Goal: Task Accomplishment & Management: Manage account settings

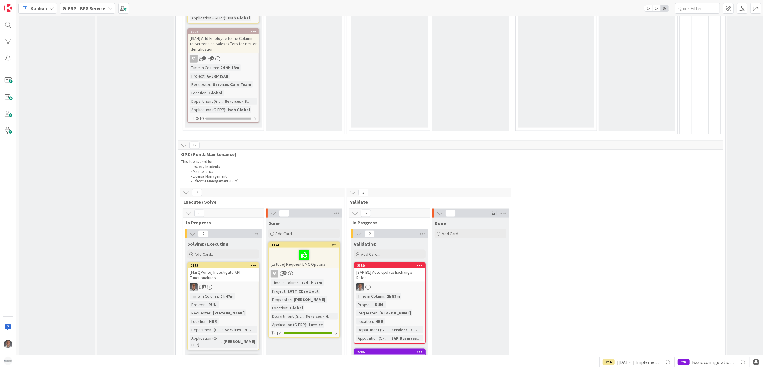
scroll to position [878, 0]
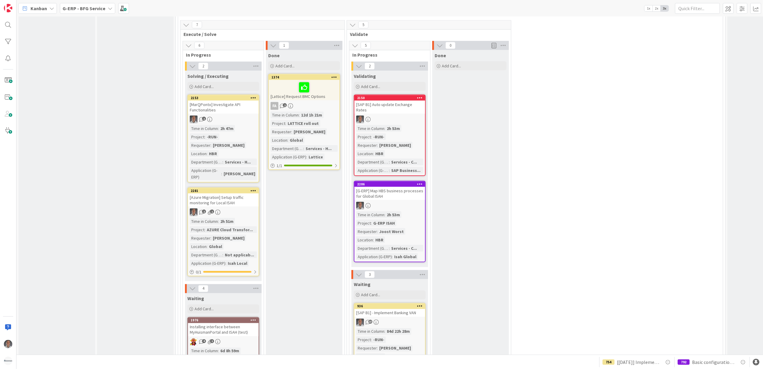
click at [225, 102] on div "[MarQPonto] Investigate API Functionalities" at bounding box center [223, 107] width 71 height 13
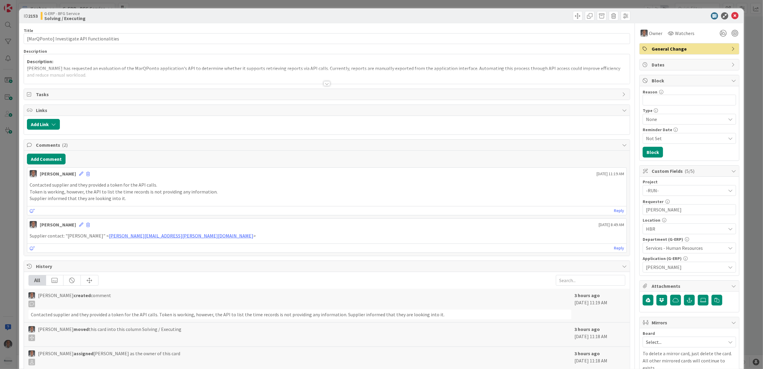
click at [732, 15] on icon at bounding box center [735, 15] width 7 height 7
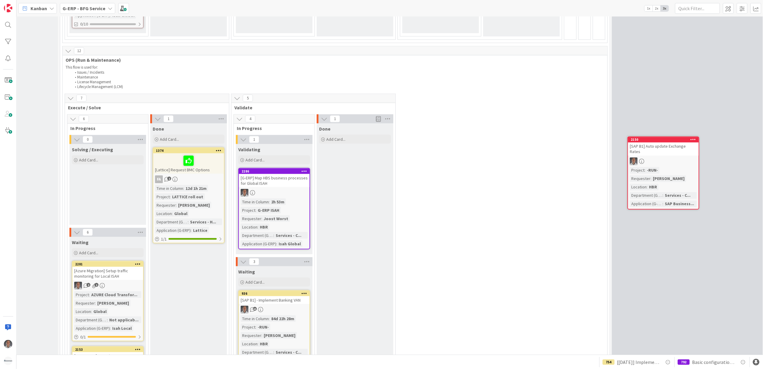
scroll to position [805, 122]
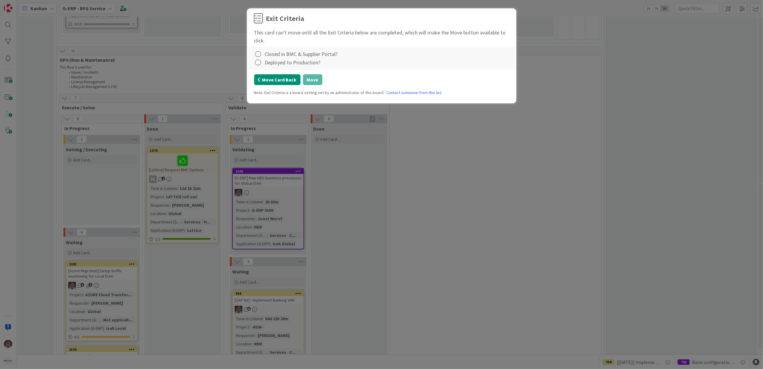
click at [286, 79] on button "Move Card Back" at bounding box center [277, 79] width 46 height 11
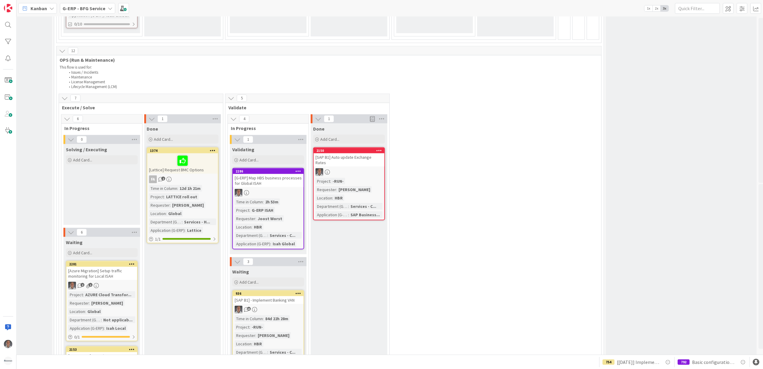
click at [350, 153] on div "[SAP B1] Auto update Exchange Rates" at bounding box center [349, 159] width 71 height 13
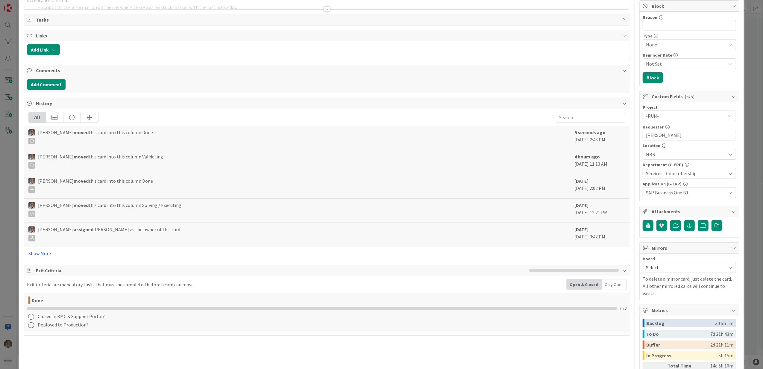
scroll to position [80, 0]
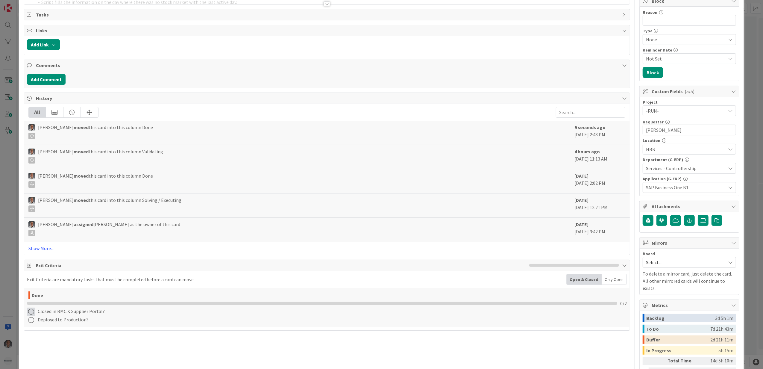
click at [28, 316] on icon at bounding box center [31, 312] width 8 height 8
click at [43, 335] on link "Not Applicable" at bounding box center [64, 333] width 75 height 9
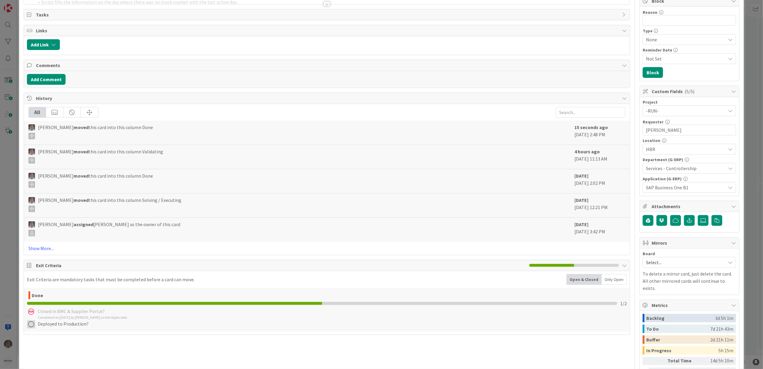
click at [33, 326] on icon at bounding box center [31, 324] width 8 height 8
click at [58, 290] on link "Complete" at bounding box center [64, 286] width 75 height 9
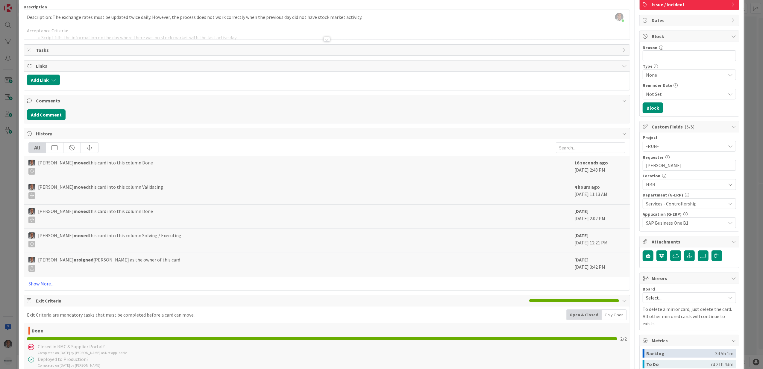
scroll to position [0, 0]
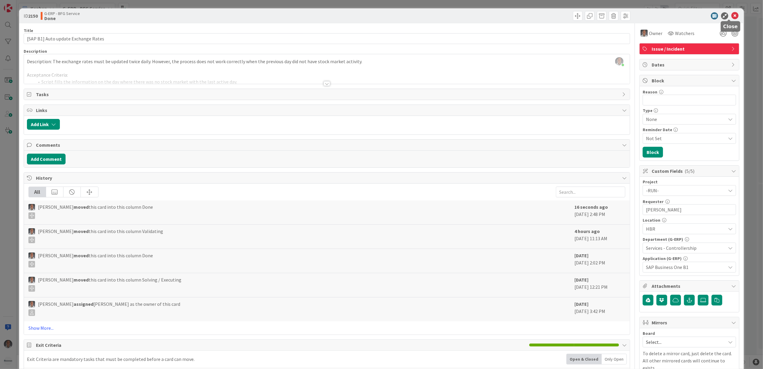
click at [732, 16] on icon at bounding box center [735, 15] width 7 height 7
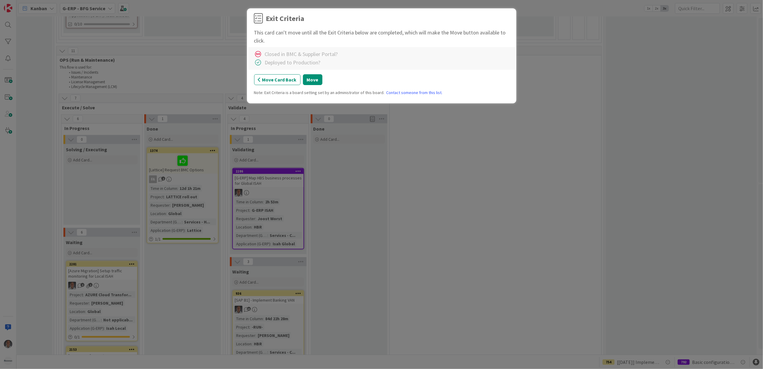
scroll to position [805, 122]
click at [303, 83] on button "Move" at bounding box center [312, 79] width 19 height 11
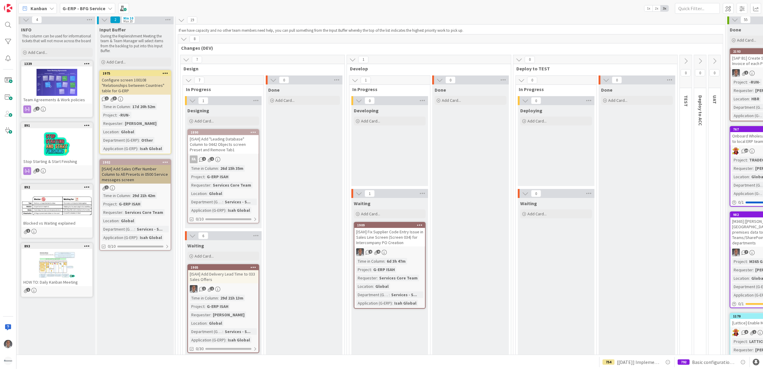
scroll to position [0, 0]
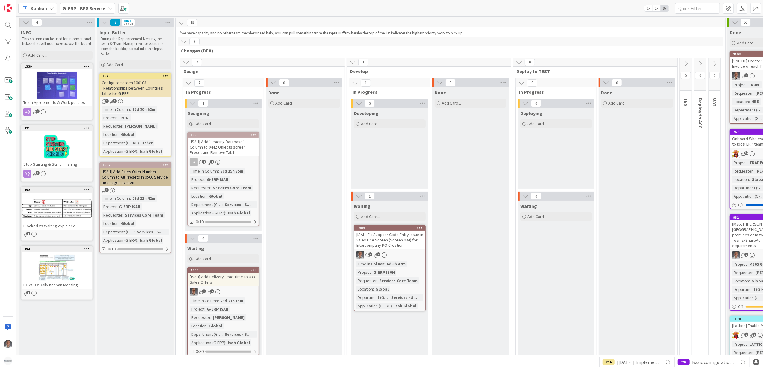
click at [95, 7] on b "G-ERP - BFG Service" at bounding box center [84, 8] width 43 height 6
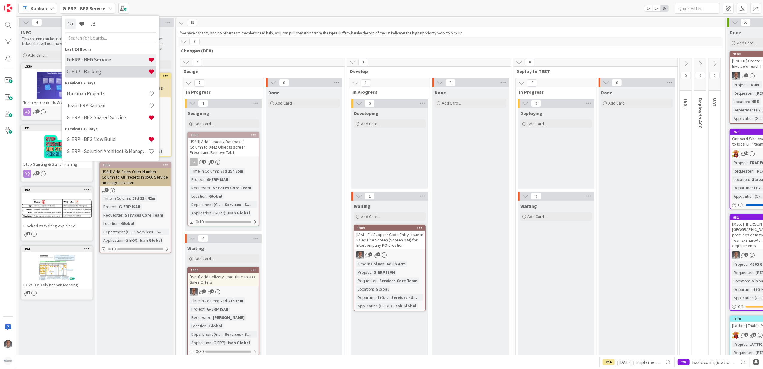
click at [91, 73] on h4 "G-ERP - Backlog" at bounding box center [107, 72] width 81 height 6
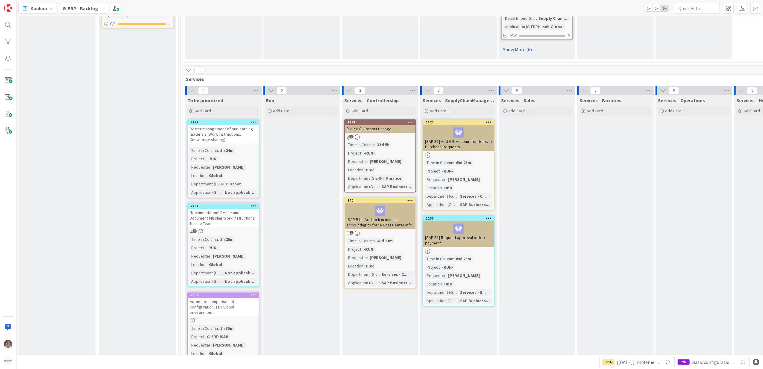
scroll to position [1225, 0]
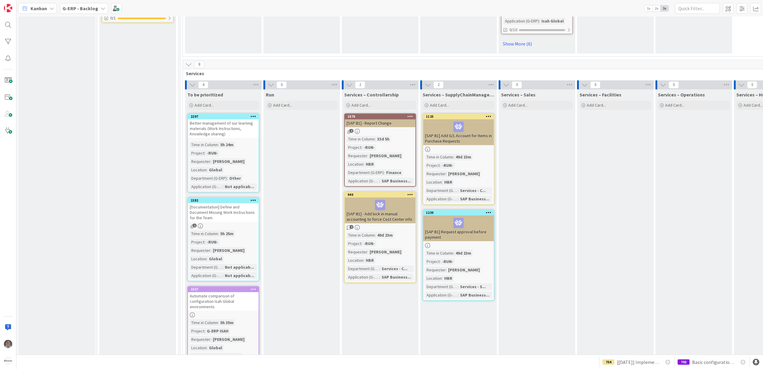
click at [252, 198] on icon at bounding box center [254, 200] width 6 height 4
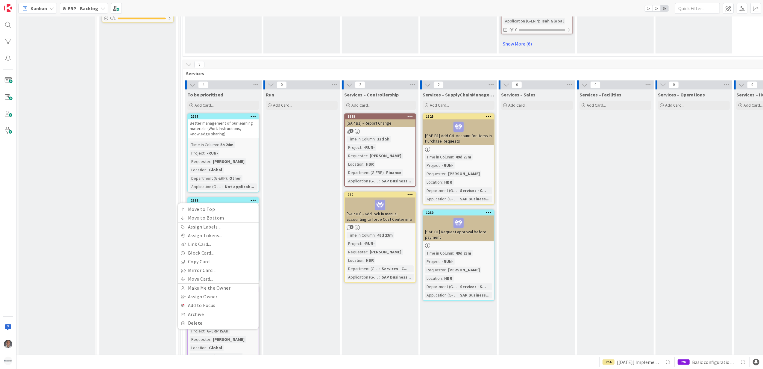
click at [276, 222] on div "Run Add Card..." at bounding box center [302, 278] width 77 height 379
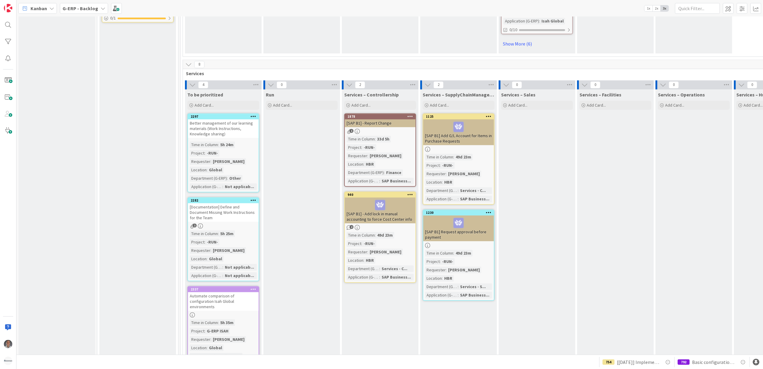
click at [255, 198] on icon at bounding box center [254, 200] width 6 height 4
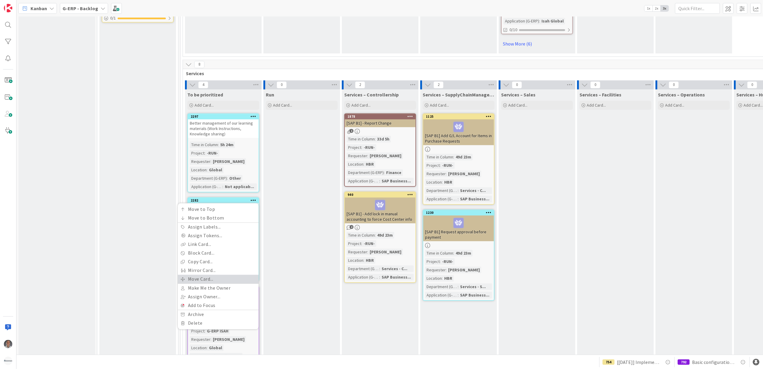
click at [225, 275] on link "Move Card..." at bounding box center [218, 279] width 81 height 9
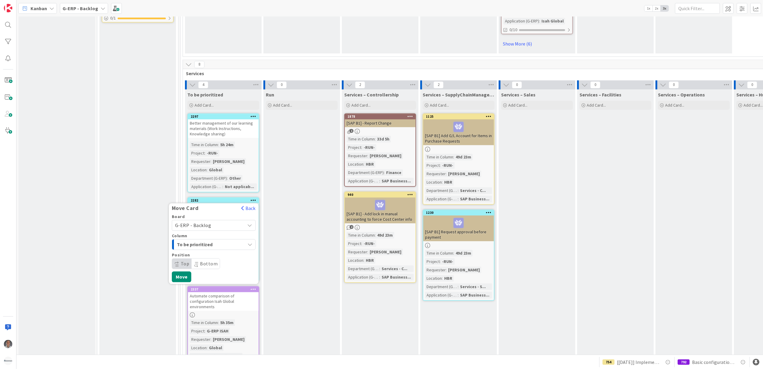
click at [221, 221] on span "G-ERP - Backlog" at bounding box center [208, 225] width 67 height 8
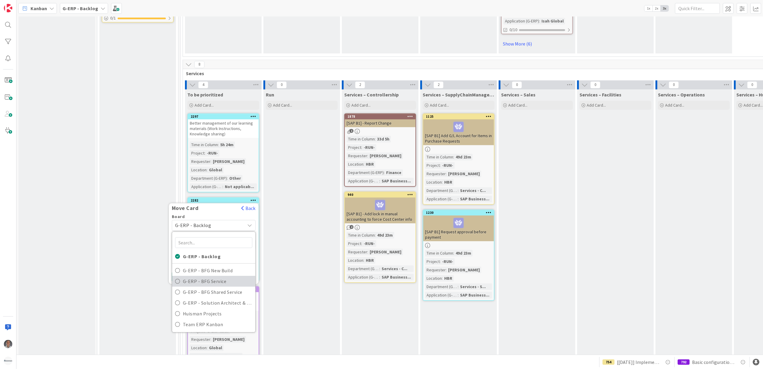
click at [209, 277] on span "G-ERP - BFG Service" at bounding box center [217, 281] width 69 height 9
click at [212, 240] on span "Select a Column..." at bounding box center [197, 244] width 45 height 8
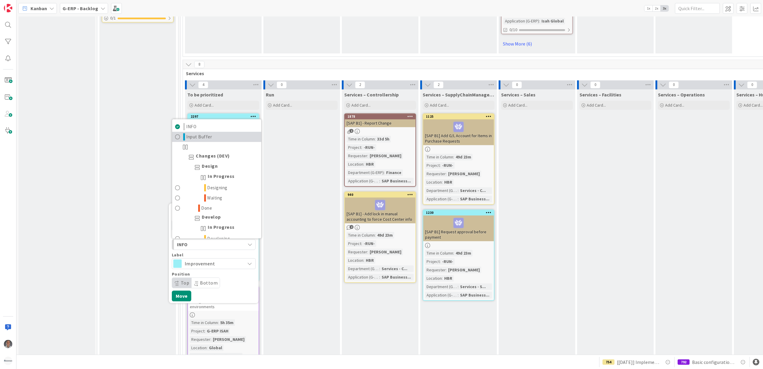
click at [208, 133] on span "Input Buffer" at bounding box center [200, 136] width 26 height 7
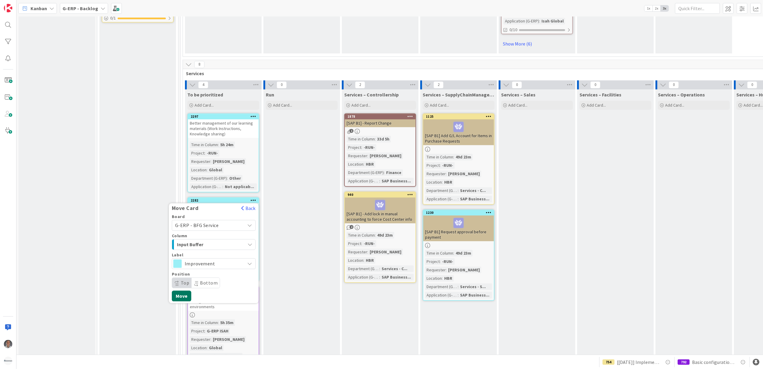
click at [178, 291] on button "Move" at bounding box center [181, 296] width 19 height 11
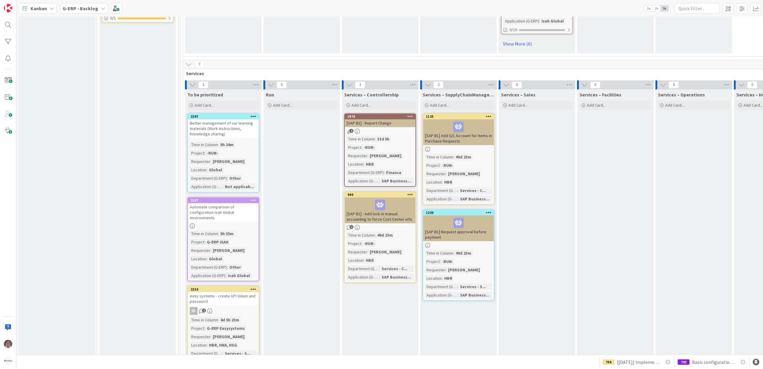
click at [97, 12] on div "G-ERP - Backlog" at bounding box center [84, 8] width 48 height 11
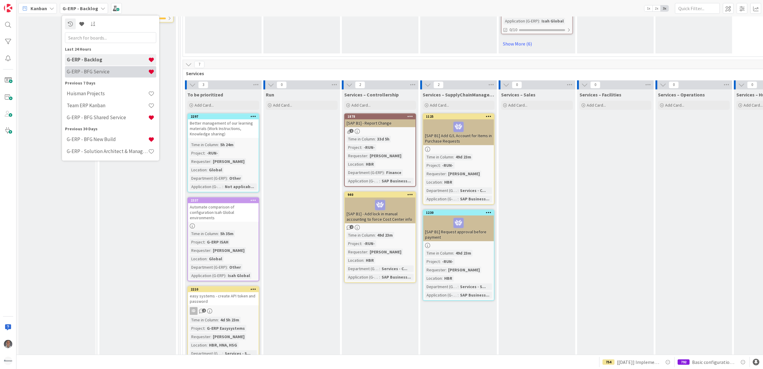
click at [96, 76] on div "G-ERP - BFG Service" at bounding box center [110, 71] width 91 height 11
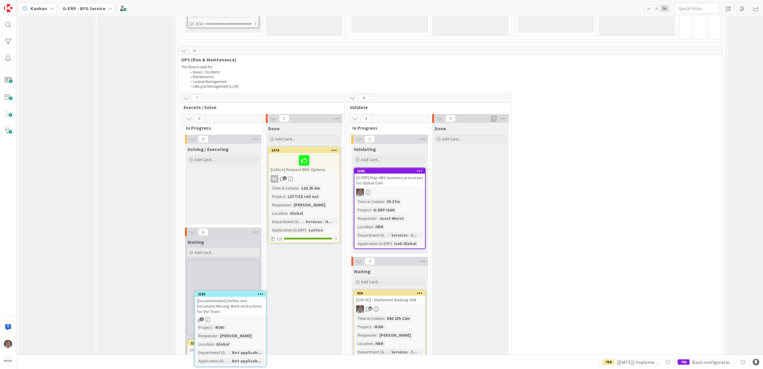
scroll to position [806, 0]
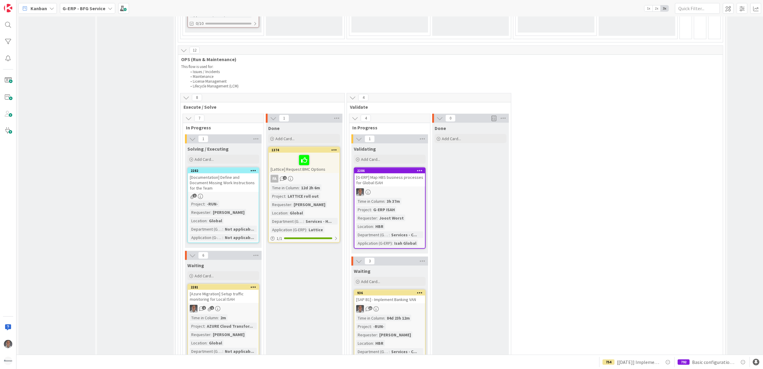
click at [234, 179] on div "[Documentation] Define and Document Missing Work Instructions for the Team" at bounding box center [223, 182] width 71 height 19
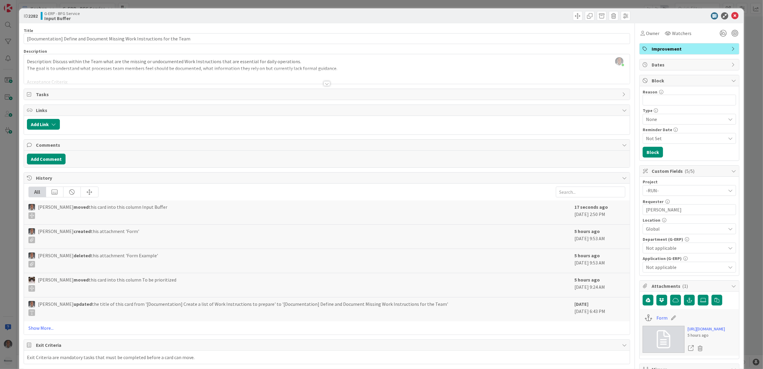
click at [325, 84] on div at bounding box center [327, 83] width 7 height 5
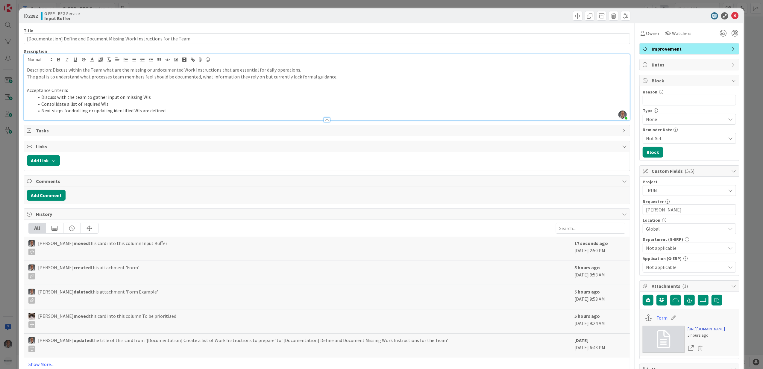
click at [698, 332] on link "https://forms.office.com/Pages/ResponsePage.aspx?id=6iFhG4BD9EudIJUanz3BTAFCYWY…" at bounding box center [706, 329] width 37 height 6
click at [650, 34] on span "Owner" at bounding box center [652, 33] width 13 height 7
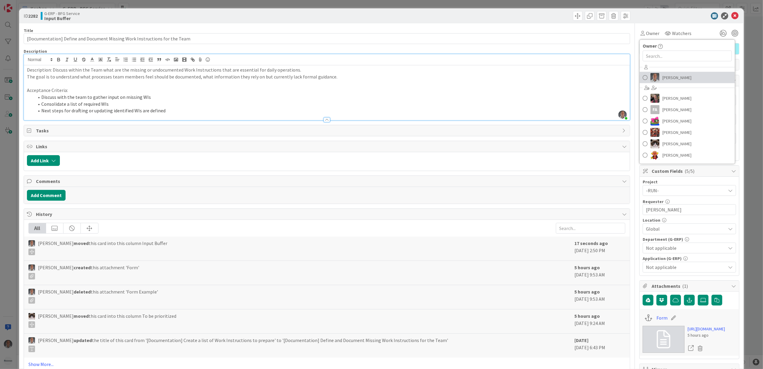
drag, startPoint x: 655, startPoint y: 72, endPoint x: 688, endPoint y: 65, distance: 34.1
click at [655, 72] on link "[PERSON_NAME]" at bounding box center [687, 77] width 95 height 11
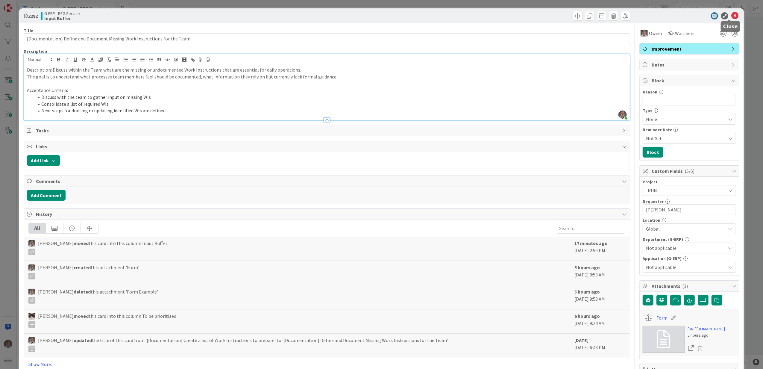
click at [732, 17] on icon at bounding box center [735, 15] width 7 height 7
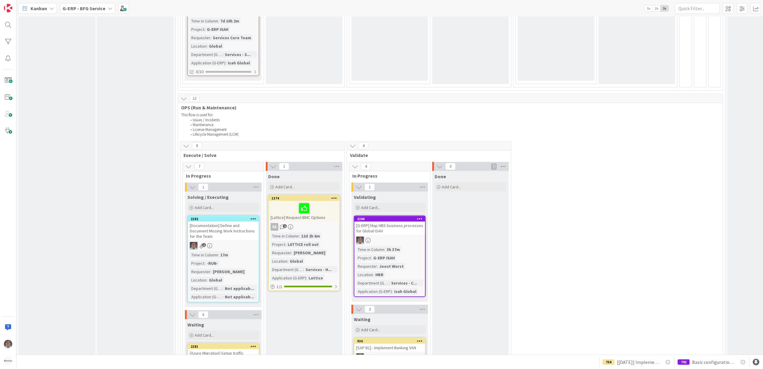
scroll to position [846, 0]
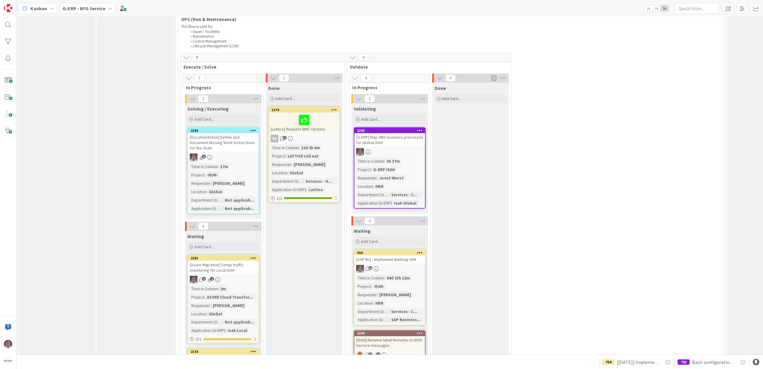
click at [405, 136] on div "[G-ERP] Map HBS business processes for Global ISAH" at bounding box center [390, 139] width 71 height 13
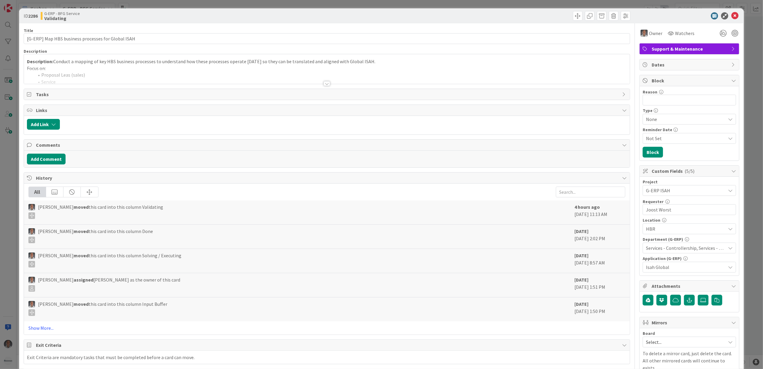
click at [331, 82] on div at bounding box center [327, 76] width 606 height 15
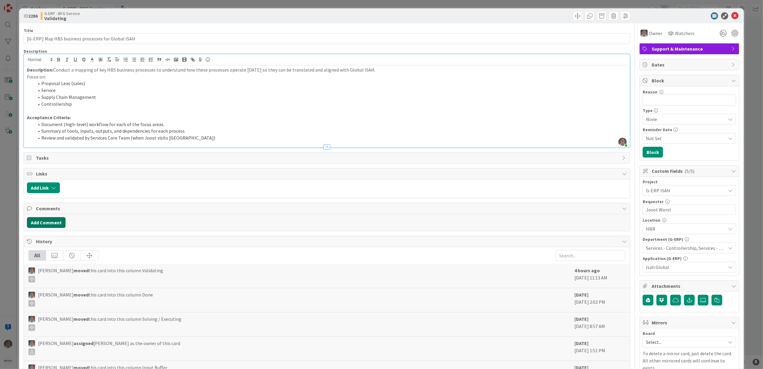
click at [52, 222] on button "Add Comment" at bounding box center [46, 222] width 39 height 11
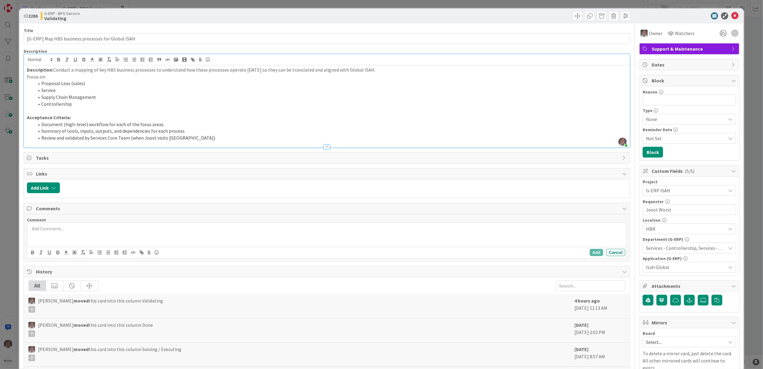
click at [62, 235] on div at bounding box center [327, 235] width 600 height 24
click at [590, 252] on button "Add" at bounding box center [596, 252] width 13 height 7
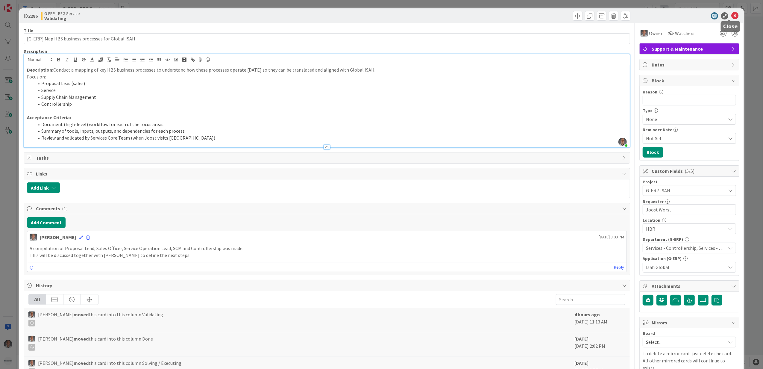
click at [732, 17] on icon at bounding box center [735, 15] width 7 height 7
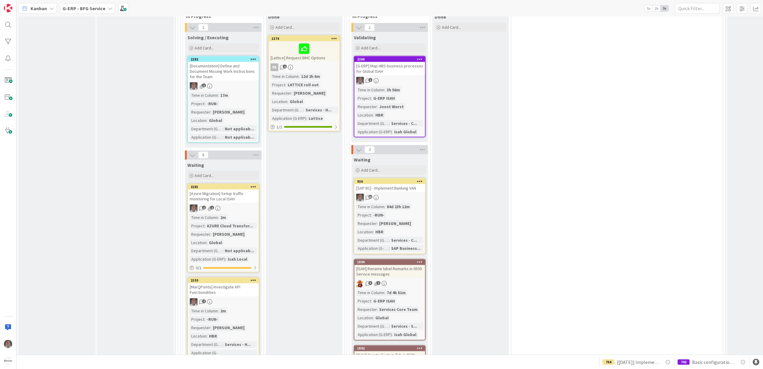
scroll to position [918, 0]
click at [144, 237] on div "Input Buffer During the Replenishment Meeting the team & Team Manager will sele…" at bounding box center [135, 80] width 77 height 1942
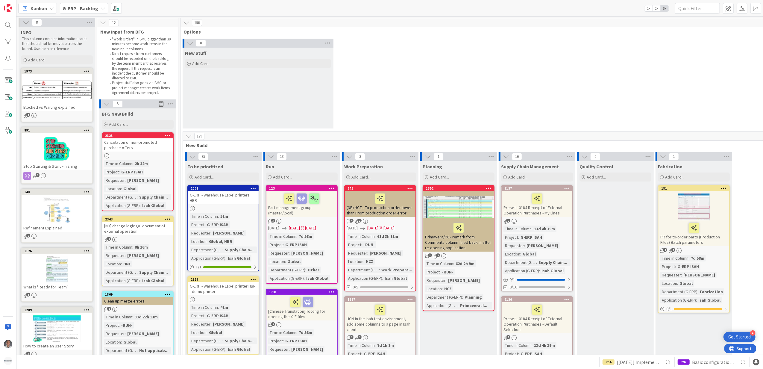
click at [93, 8] on b "G-ERP - Backlog" at bounding box center [81, 8] width 36 height 6
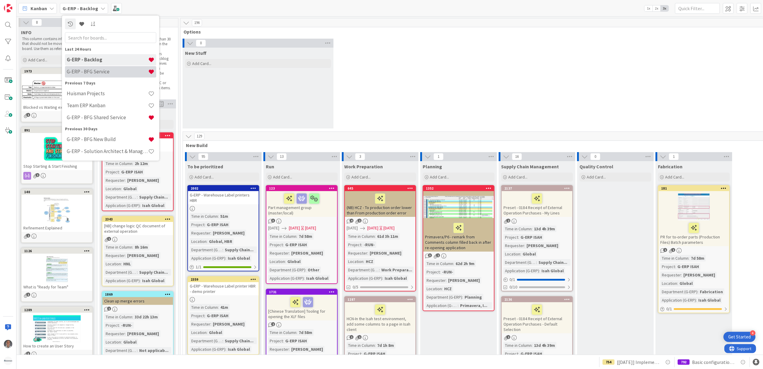
click at [109, 73] on h4 "G-ERP - BFG Service" at bounding box center [107, 72] width 81 height 6
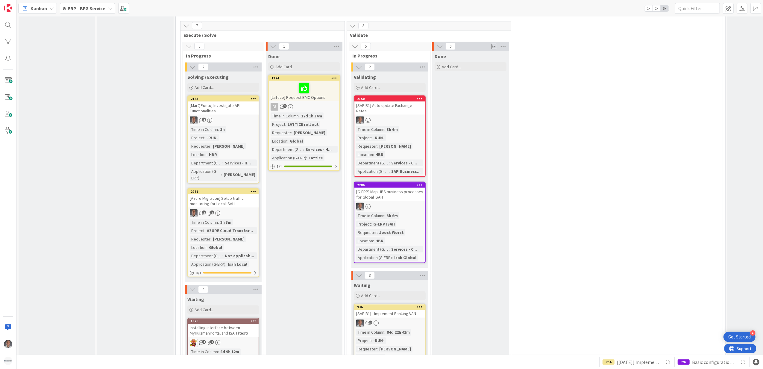
scroll to position [878, 0]
click at [240, 193] on div "[Azure Migration] Setup traffic monitoring for Local ISAH" at bounding box center [223, 199] width 71 height 13
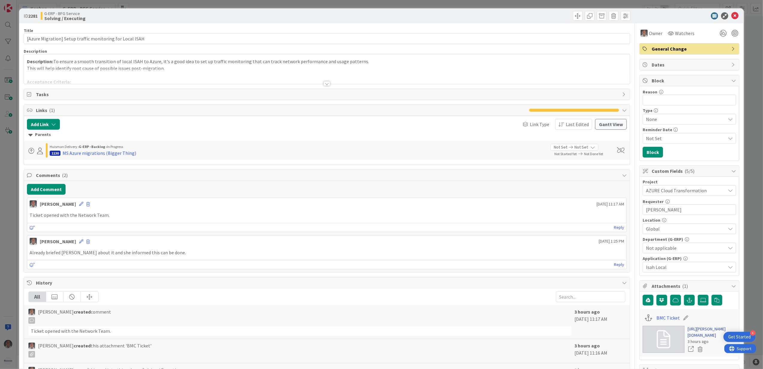
click at [694, 331] on link "https://huisman-smartit.onbmc.com/smartit/app/#/workorder/IDGE78O8I4A50ATECMKLT…" at bounding box center [712, 332] width 49 height 13
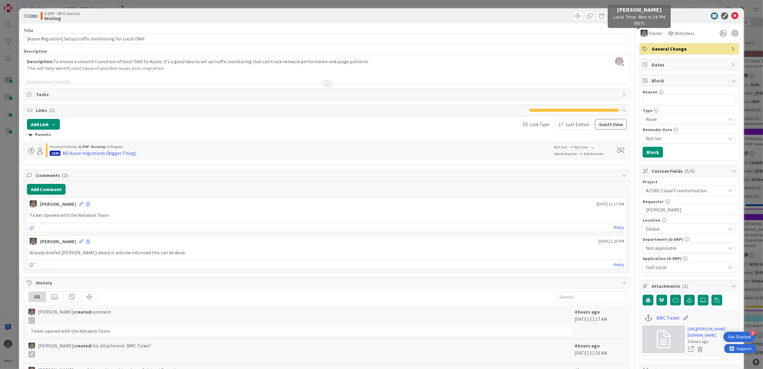
scroll to position [878, 0]
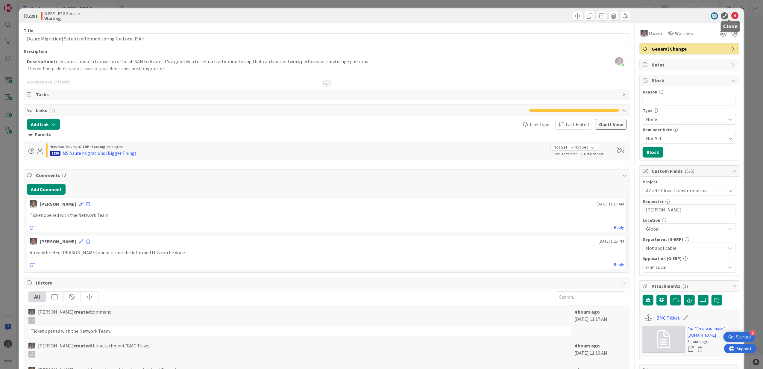
click at [732, 16] on icon at bounding box center [735, 15] width 7 height 7
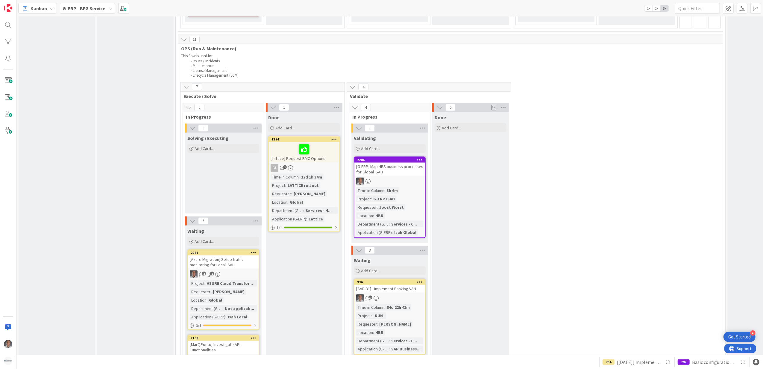
scroll to position [679, 0]
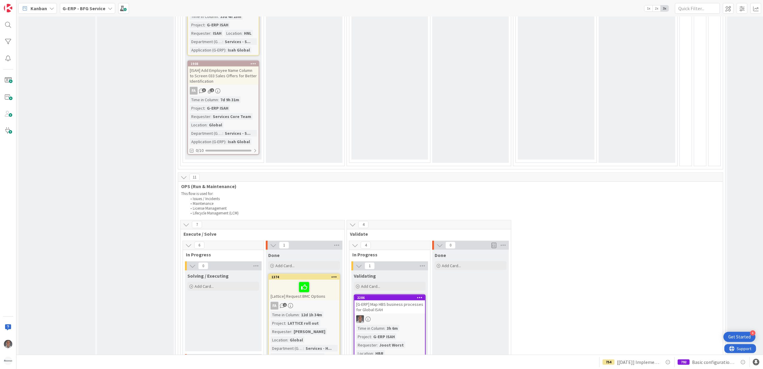
click at [89, 11] on span "G-ERP - BFG Service" at bounding box center [84, 8] width 43 height 7
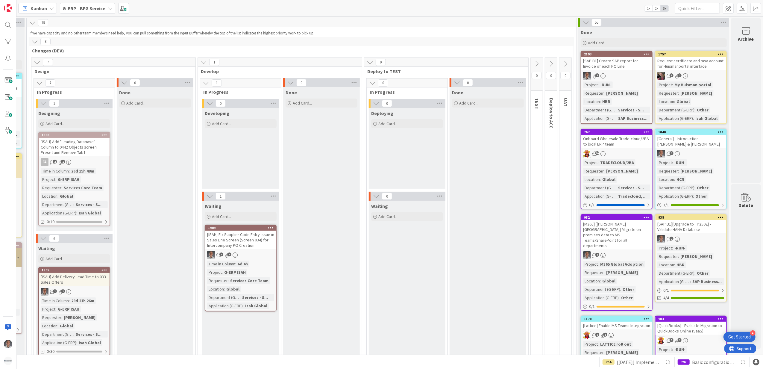
scroll to position [0, 0]
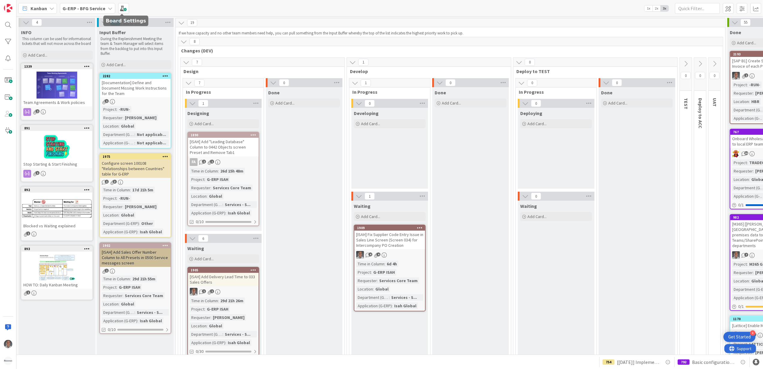
click at [105, 8] on div "G-ERP - BFG Service" at bounding box center [87, 8] width 55 height 11
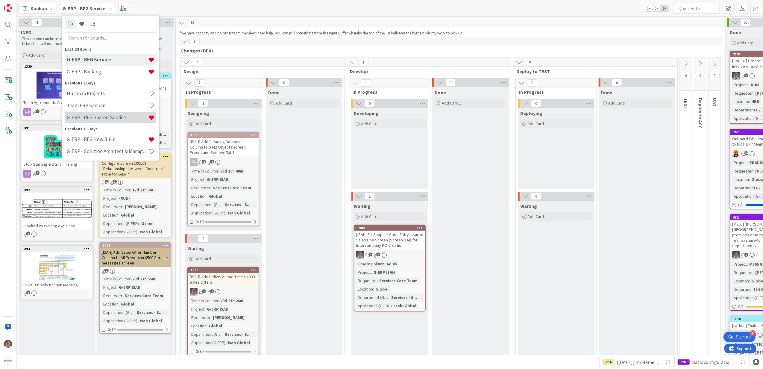
click at [114, 119] on h4 "G-ERP - BFG Shared Service" at bounding box center [107, 117] width 81 height 6
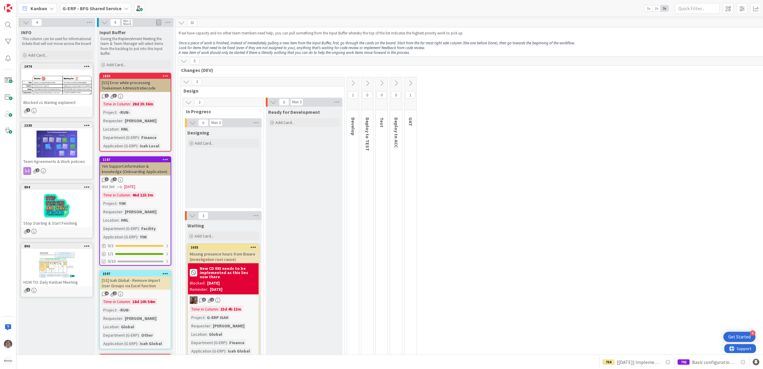
click at [88, 6] on b "G-ERP - BFG Shared Service" at bounding box center [92, 8] width 59 height 6
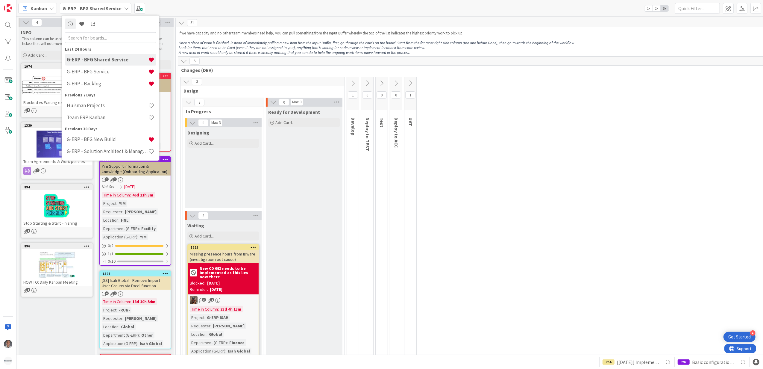
click at [88, 6] on b "G-ERP - BFG Shared Service" at bounding box center [92, 8] width 59 height 6
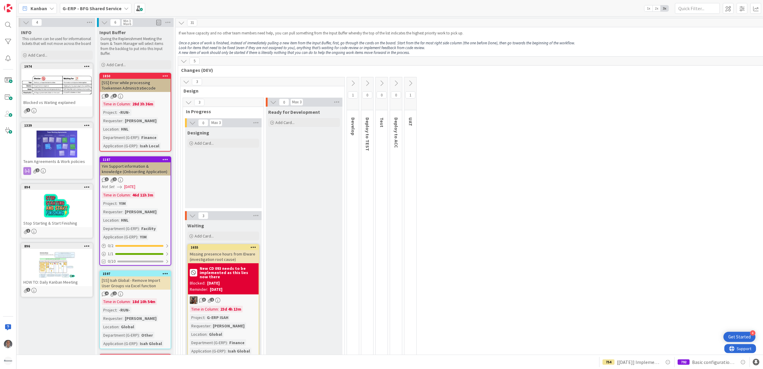
click at [116, 7] on b "G-ERP - BFG Shared Service" at bounding box center [92, 8] width 59 height 6
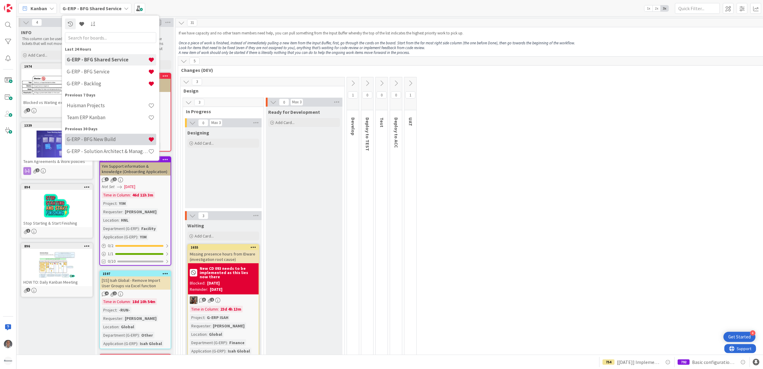
click at [109, 139] on h4 "G-ERP - BFG New Build" at bounding box center [107, 139] width 81 height 6
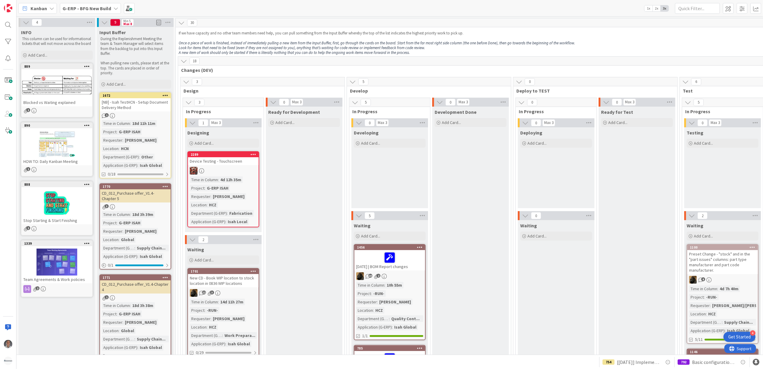
click at [94, 7] on b "G-ERP - BFG New Build" at bounding box center [87, 8] width 49 height 6
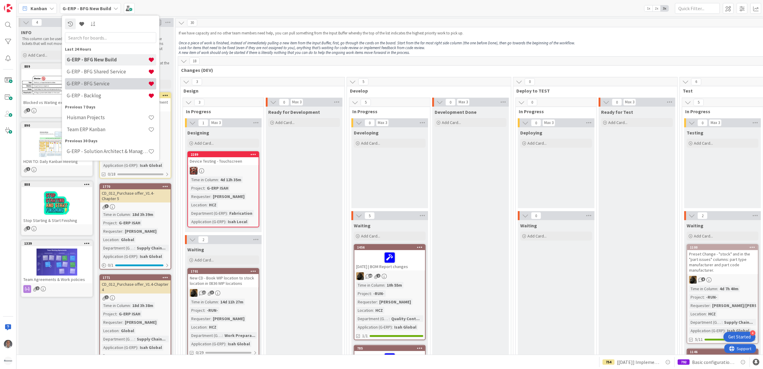
click at [93, 81] on h4 "G-ERP - BFG Service" at bounding box center [107, 84] width 81 height 6
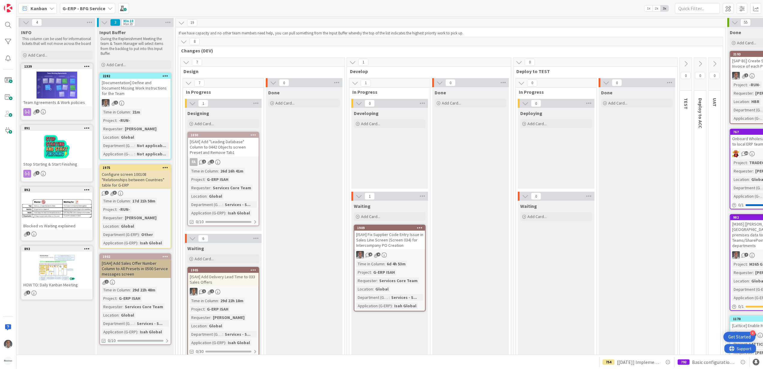
click at [151, 86] on div "[Documentation] Define and Document Missing Work Instructions for the Team" at bounding box center [135, 88] width 71 height 19
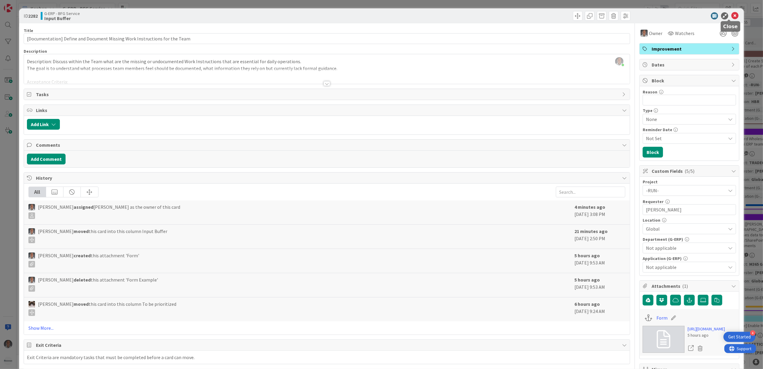
click at [732, 14] on icon at bounding box center [735, 15] width 7 height 7
drag, startPoint x: 147, startPoint y: 84, endPoint x: 730, endPoint y: 11, distance: 587.4
click at [730, 11] on div "ID 2282 G-ERP - BFG Service Input Buffer" at bounding box center [381, 15] width 725 height 15
click at [732, 14] on icon at bounding box center [735, 15] width 7 height 7
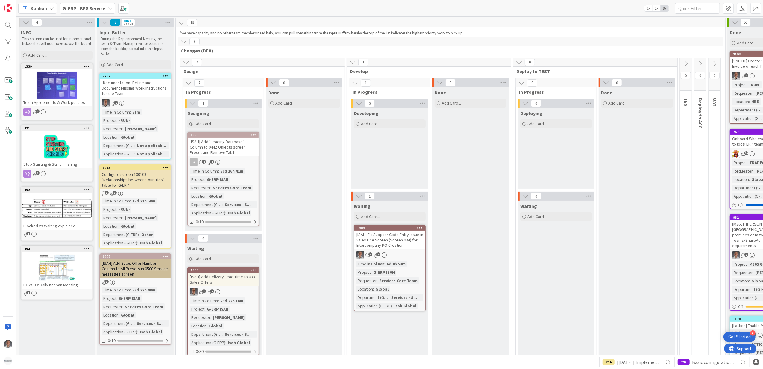
click at [184, 25] on icon at bounding box center [181, 22] width 7 height 7
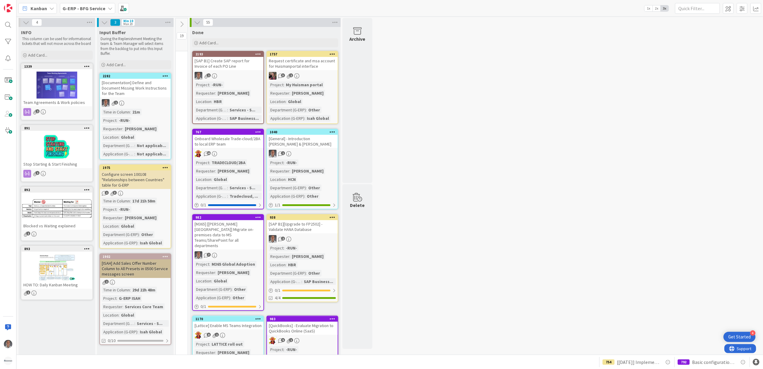
click at [198, 25] on icon at bounding box center [197, 22] width 7 height 7
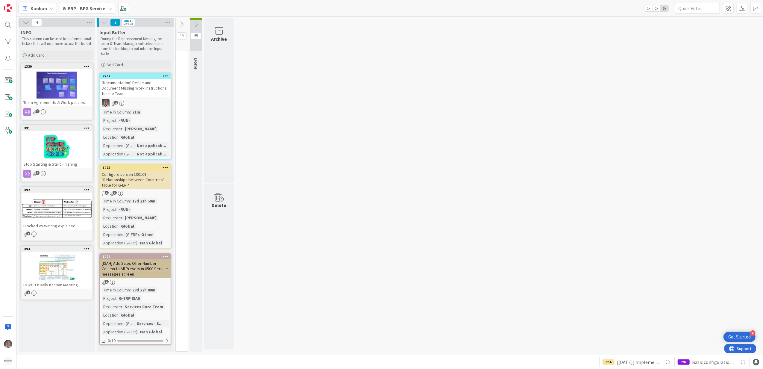
click at [185, 24] on button at bounding box center [182, 24] width 12 height 9
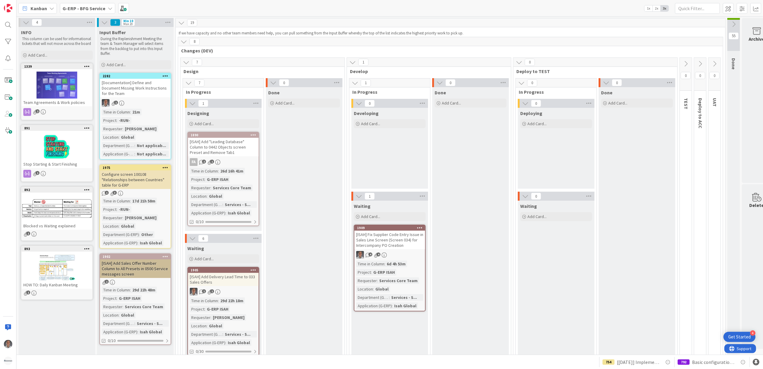
click at [189, 63] on icon at bounding box center [186, 62] width 7 height 7
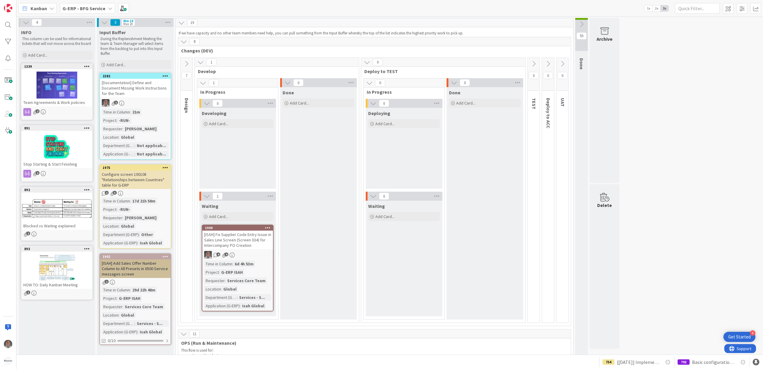
click at [182, 40] on icon at bounding box center [184, 41] width 7 height 7
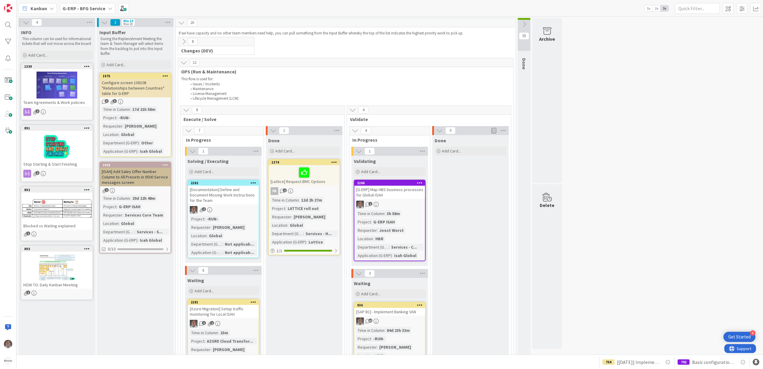
click at [185, 39] on icon at bounding box center [184, 41] width 7 height 7
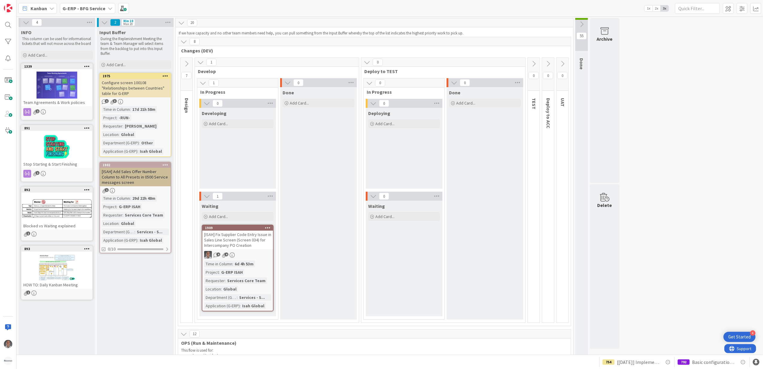
click at [187, 60] on icon at bounding box center [186, 63] width 7 height 7
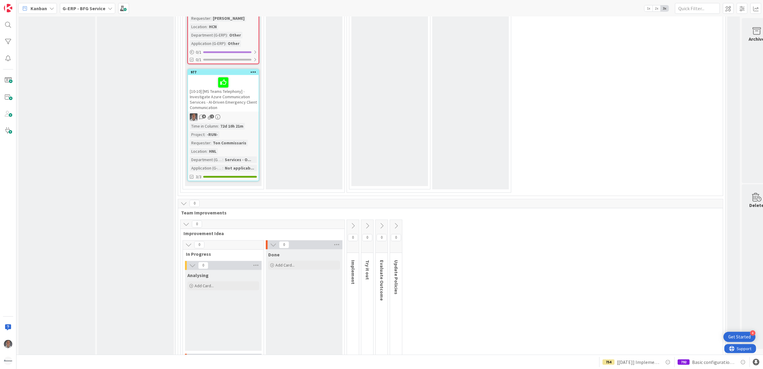
scroll to position [1604, 0]
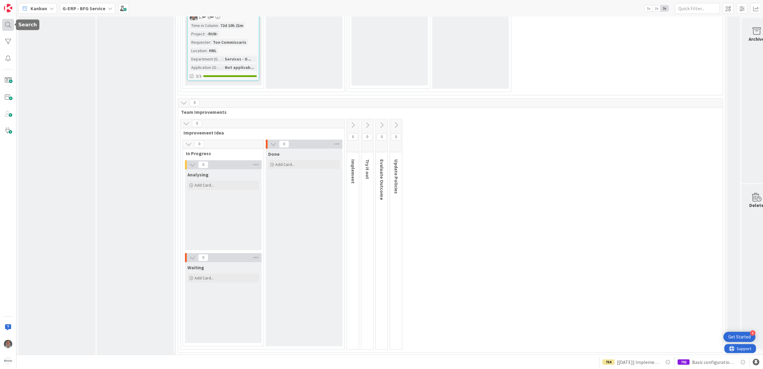
click at [4, 27] on div at bounding box center [8, 25] width 12 height 12
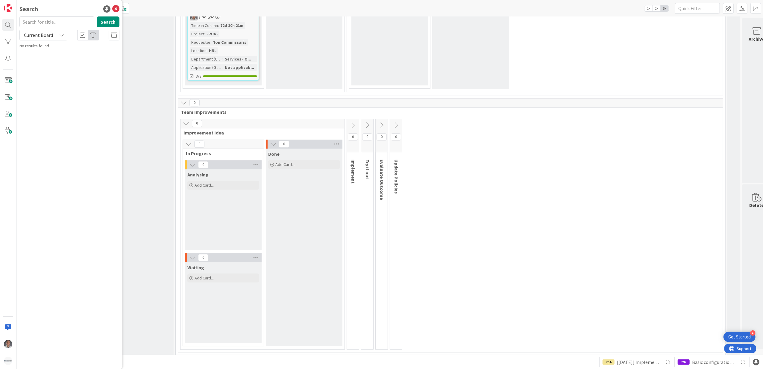
click at [50, 17] on input "text" at bounding box center [56, 21] width 75 height 11
type input "2007"
click at [58, 36] on div "Current Board" at bounding box center [43, 35] width 48 height 11
click at [46, 61] on span "All Boards" at bounding box center [54, 60] width 62 height 9
click at [81, 53] on span "[ISO 45001] New SaaS for HBS" at bounding box center [68, 52] width 53 height 5
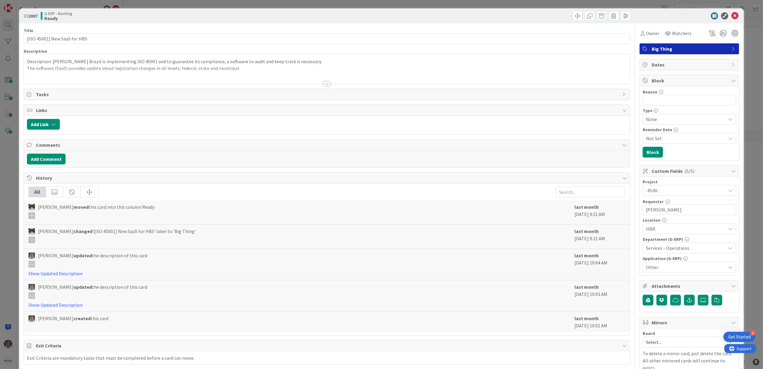
click at [324, 84] on div at bounding box center [327, 83] width 7 height 5
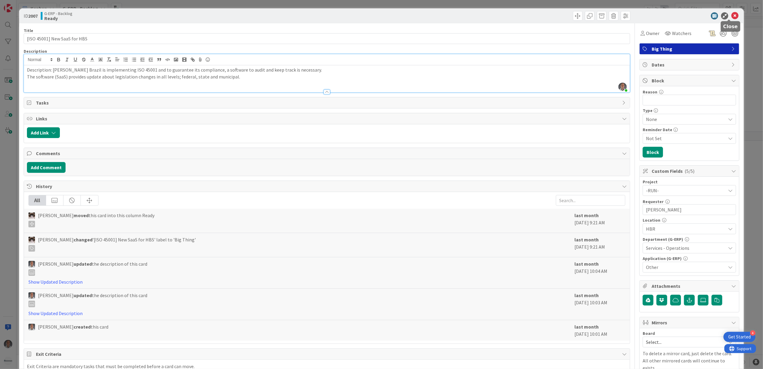
click at [732, 17] on icon at bounding box center [735, 15] width 7 height 7
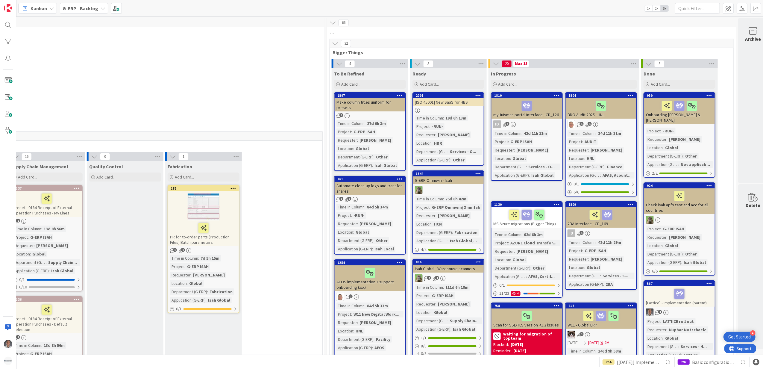
scroll to position [0, 505]
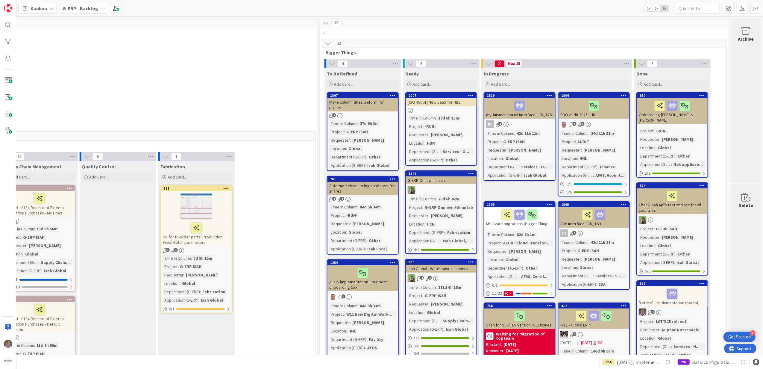
click at [469, 95] on icon at bounding box center [472, 95] width 6 height 4
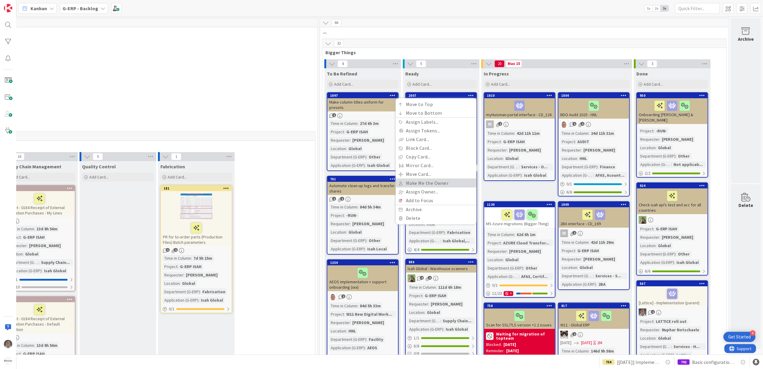
click at [425, 185] on link "Make Me the Owner" at bounding box center [436, 183] width 81 height 9
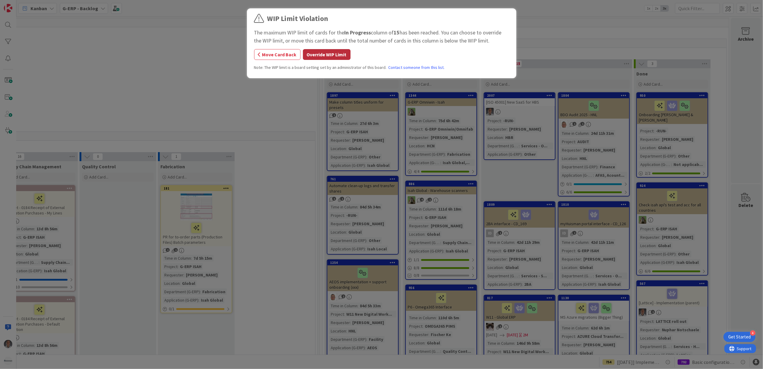
click at [314, 55] on button "Override WIP Limit" at bounding box center [327, 54] width 48 height 11
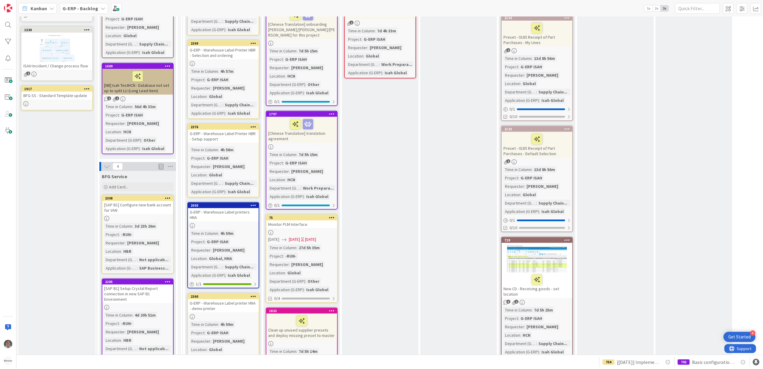
scroll to position [399, 0]
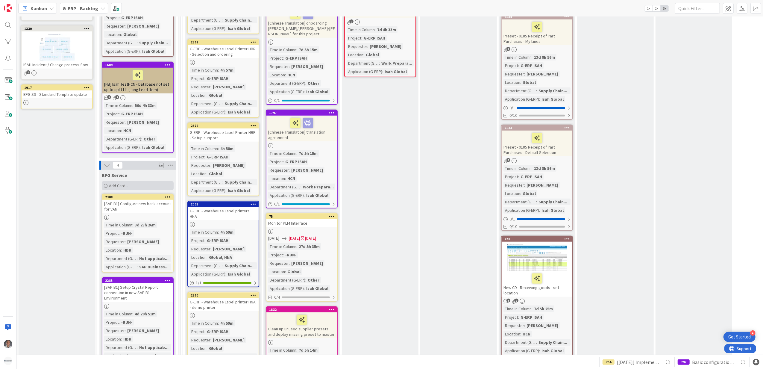
click at [135, 184] on div "Add Card..." at bounding box center [138, 185] width 72 height 9
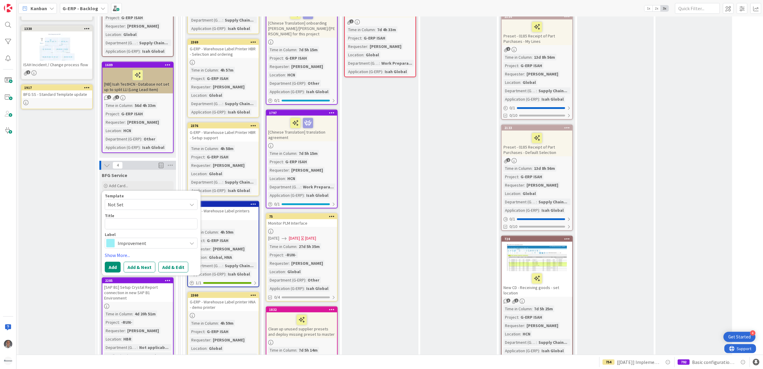
type textarea "x"
type textarea "´["
type textarea "x"
type textarea "´"
type textarea "x"
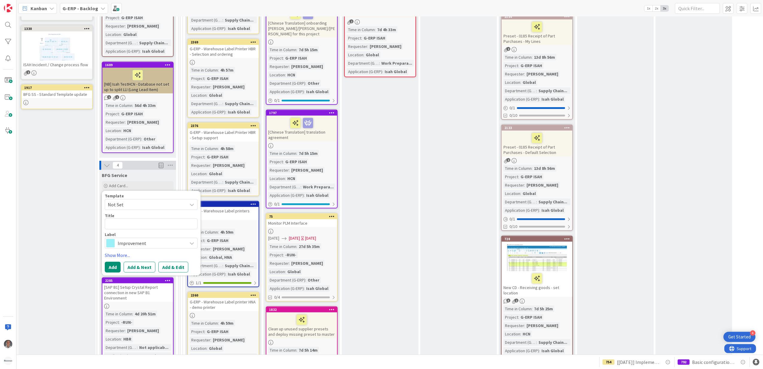
type textarea "["
type textarea "x"
type textarea "[I"
type textarea "x"
type textarea "[ISO"
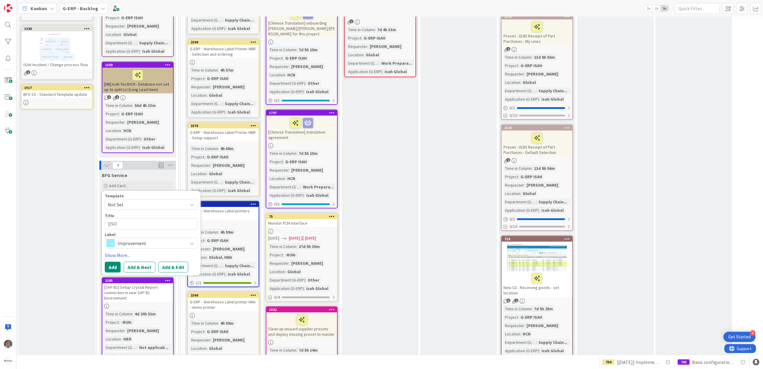
type textarea "x"
type textarea "[ISO"
type textarea "x"
type textarea "[ISO 4"
type textarea "x"
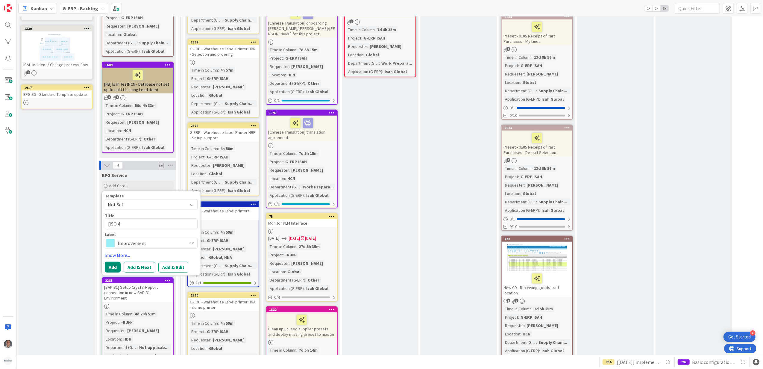
type textarea "[ISO 40"
type textarea "x"
type textarea "[ISO 4"
type textarea "x"
type textarea "[ISO 45"
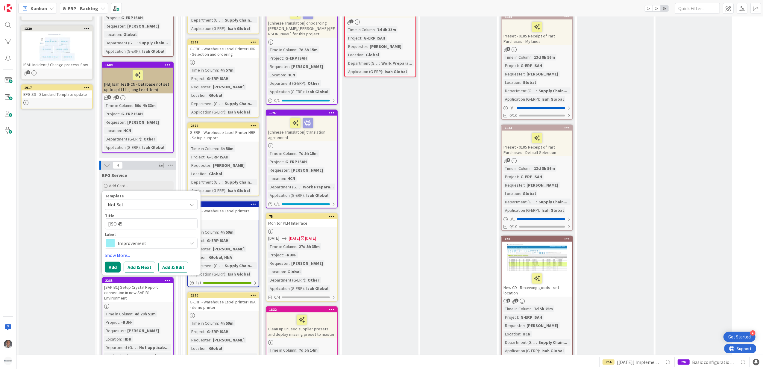
type textarea "x"
type textarea "[ISO 450"
type textarea "x"
type textarea "[ISO 4500"
type textarea "x"
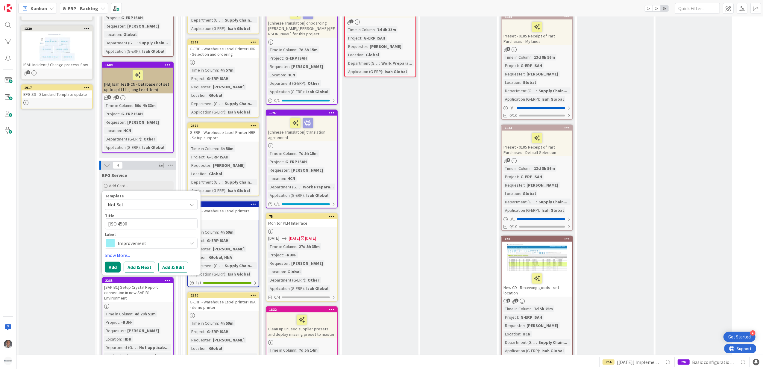
type textarea "[ISO 45001"
type textarea "x"
type textarea "[ISO 45001]"
type textarea "x"
type textarea "[ISO 45001]"
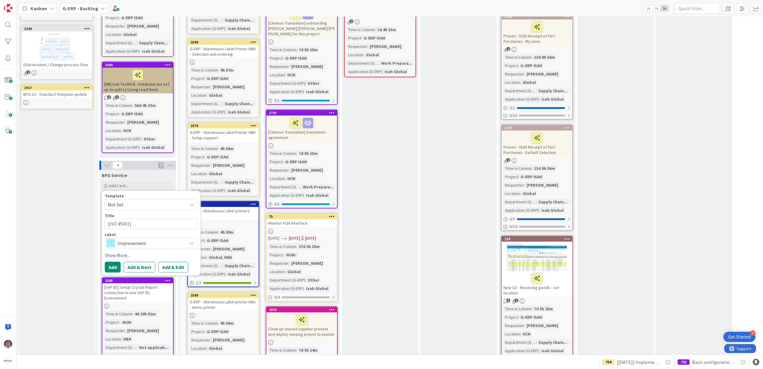
type textarea "x"
type textarea "[ISO 45001] S"
type textarea "x"
type textarea "[ISO 45001] Sen"
type textarea "x"
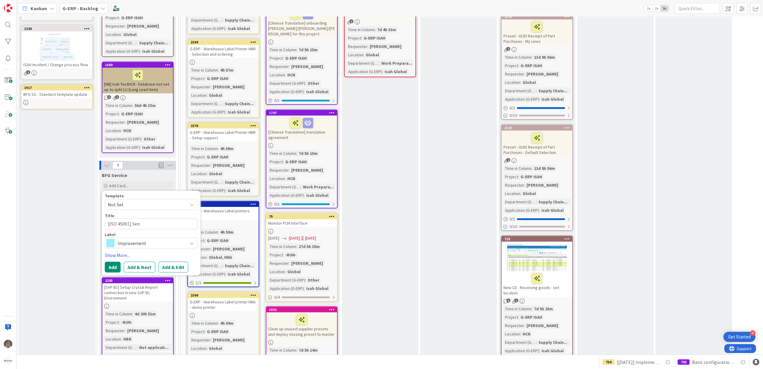
type textarea "[ISO 45001] Send"
type textarea "x"
type textarea "[ISO 45001] Send"
type textarea "x"
type textarea "[ISO 45001] E"
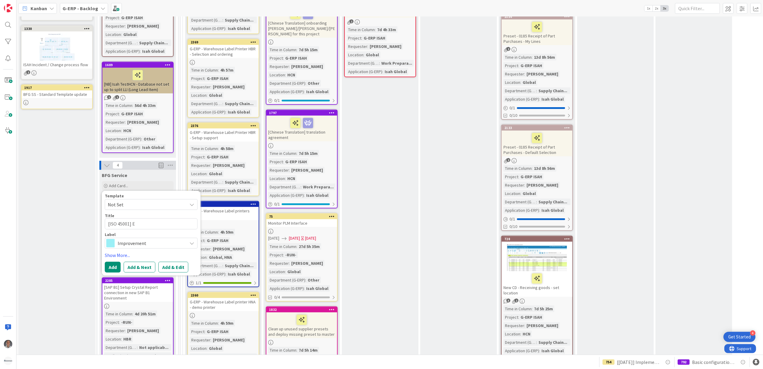
type textarea "x"
type textarea "[ISO 45001] Ev"
type textarea "x"
type textarea "[ISO 45001] Eva"
type textarea "x"
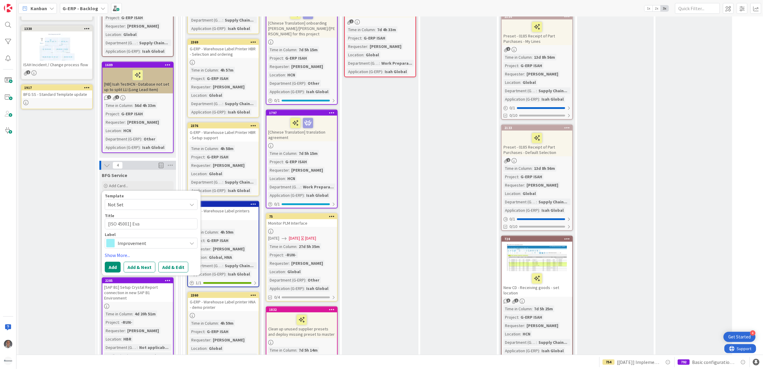
type textarea "[ISO 45001] Eval"
type textarea "x"
type textarea "[ISO 45001] Evalua"
type textarea "x"
type textarea "[ISO 45001] Evaluate"
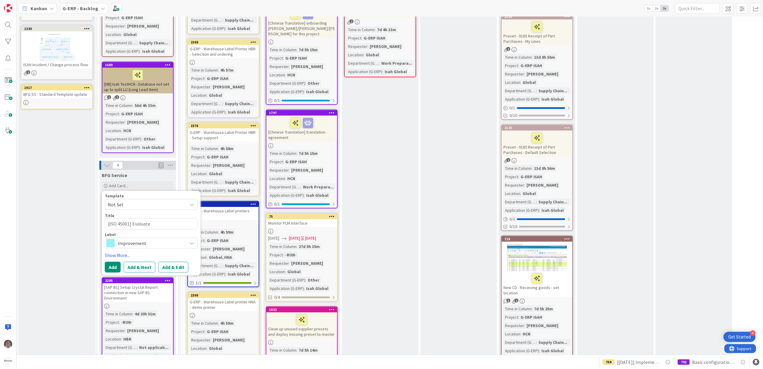
type textarea "x"
type textarea "[ISO 45001] Evaluate"
type textarea "x"
type textarea "[ISO 45001] Evaluate s"
type textarea "x"
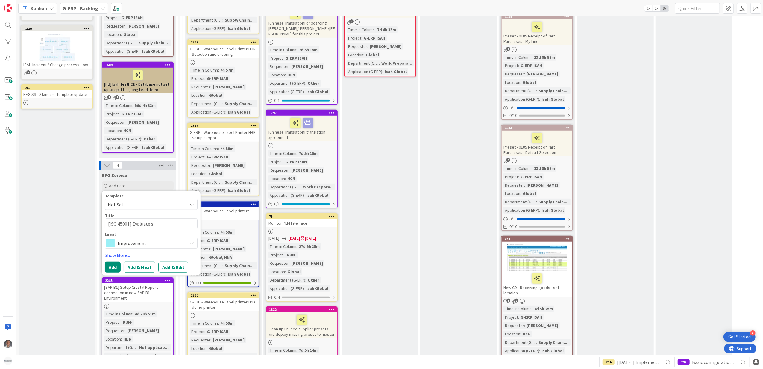
type textarea "[ISO 45001] Evaluate se"
type textarea "x"
type textarea "[ISO 45001] Evaluate secu"
type textarea "x"
type textarea "[ISO 45001] Evaluate securi"
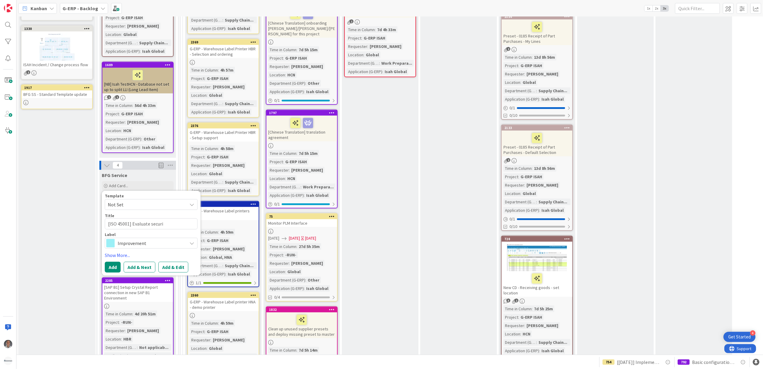
type textarea "x"
type textarea "[ISO 45001] Evaluate securit"
type textarea "x"
type textarea "[ISO 45001] Evaluate security"
type textarea "x"
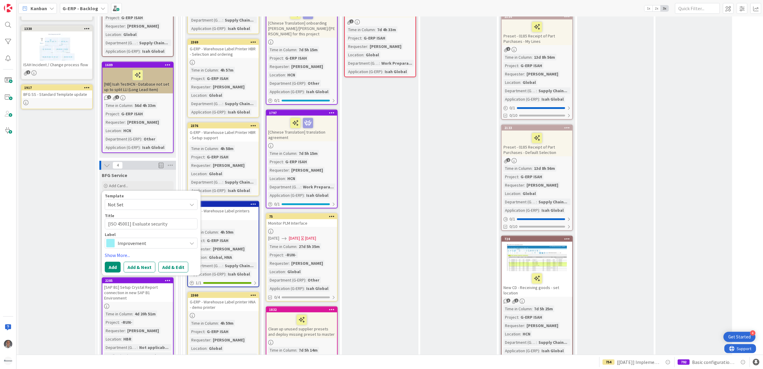
type textarea "[ISO 45001] Evaluate security"
type textarea "x"
type textarea "[ISO 45001] Evaluate security q"
type textarea "x"
type textarea "[ISO 45001] Evaluate security qu"
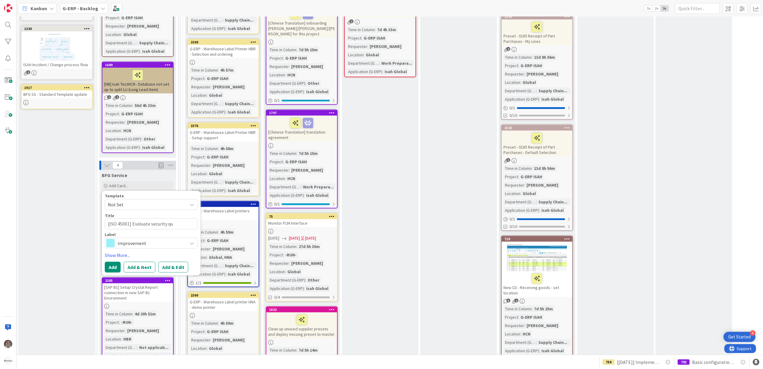
type textarea "x"
type textarea "[ISO 45001] Evaluate security que"
type textarea "x"
type textarea "[ISO 45001] Evaluate security questi"
type textarea "x"
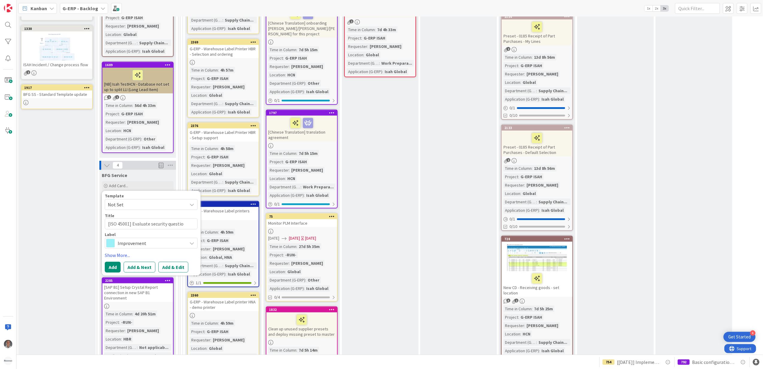
type textarea "[ISO 45001] Evaluate security question"
type textarea "x"
type textarea "[ISO 45001] Evaluate security questionn"
type textarea "x"
type textarea "[ISO 45001] Evaluate security questionna"
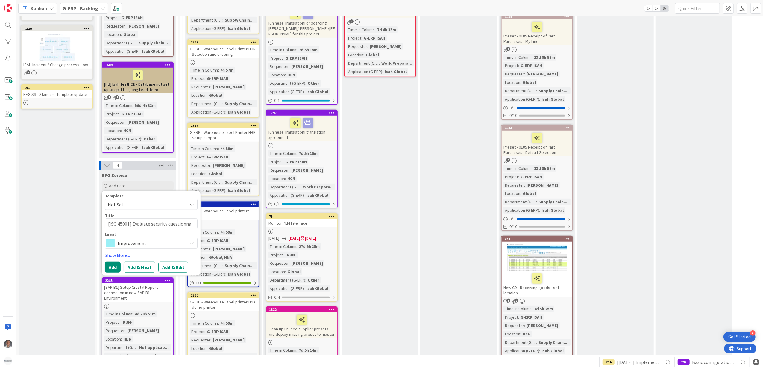
type textarea "x"
type textarea "[ISO 45001] Evaluate security questionnaire"
click at [152, 247] on span "Improvement" at bounding box center [151, 250] width 66 height 8
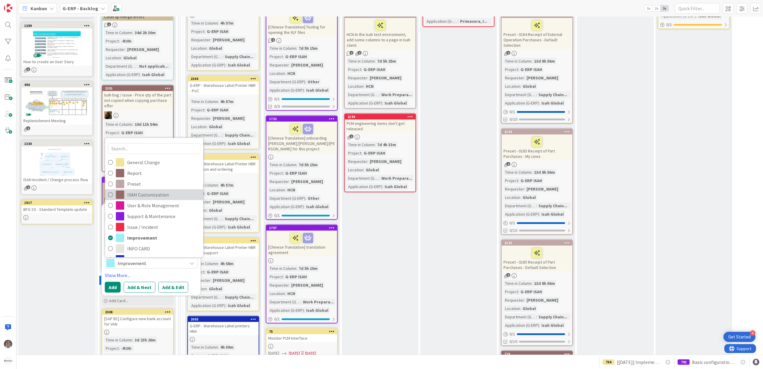
scroll to position [279, 0]
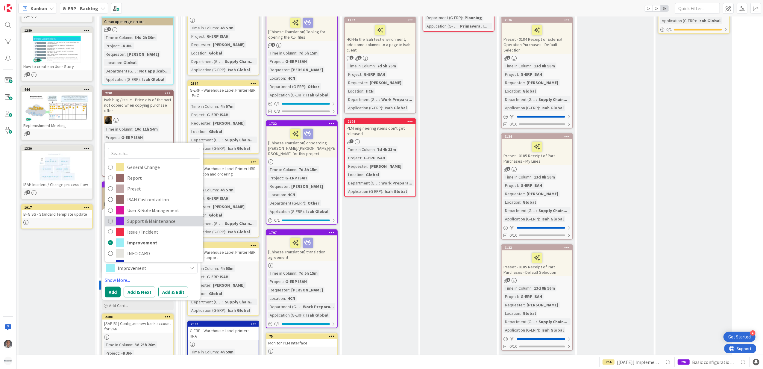
click at [180, 218] on span "Support & Maintenance" at bounding box center [163, 221] width 73 height 9
type textarea "x"
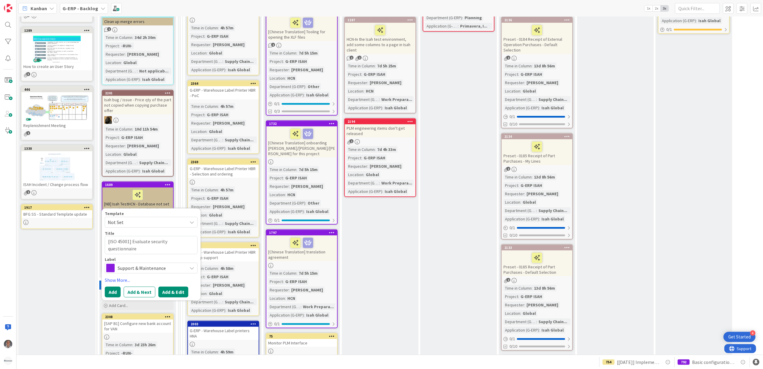
click at [181, 293] on button "Add & Edit" at bounding box center [173, 292] width 30 height 11
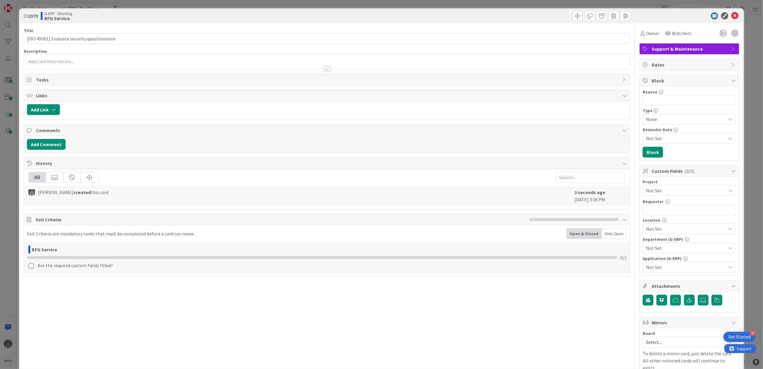
click at [674, 192] on span "Not Set" at bounding box center [684, 190] width 77 height 8
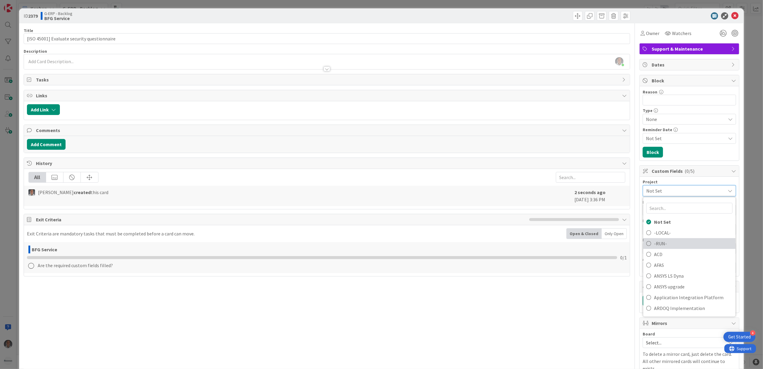
click at [690, 243] on span "-RUN-" at bounding box center [693, 243] width 78 height 9
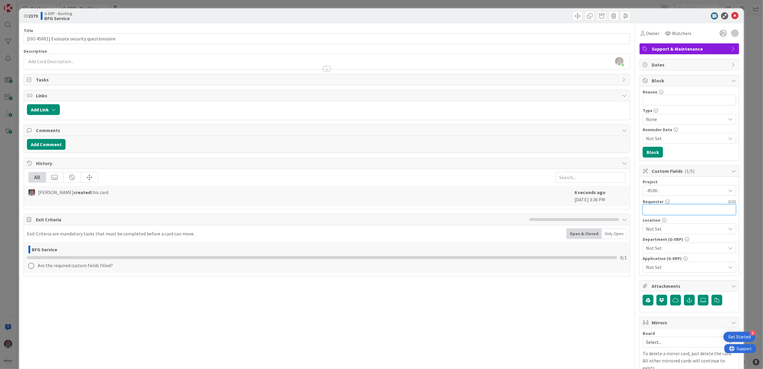
click at [681, 210] on input "text" at bounding box center [689, 209] width 93 height 11
type input "[PERSON_NAME]"
click at [670, 230] on span "Not Set" at bounding box center [686, 228] width 80 height 7
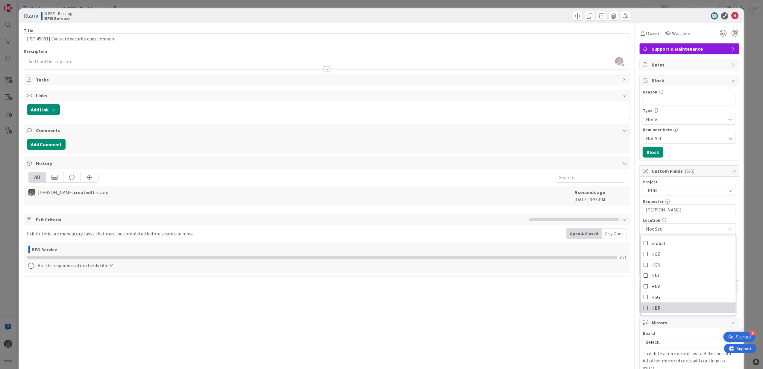
drag, startPoint x: 665, startPoint y: 308, endPoint x: 617, endPoint y: 308, distance: 47.6
click at [664, 308] on link "HBR" at bounding box center [688, 307] width 95 height 11
click at [617, 308] on div "Title 44 / 128 [ISO 45001] Evaluate security questionnaire Description Paulo Sc…" at bounding box center [327, 257] width 607 height 469
click at [658, 250] on span "Not Set" at bounding box center [686, 247] width 80 height 7
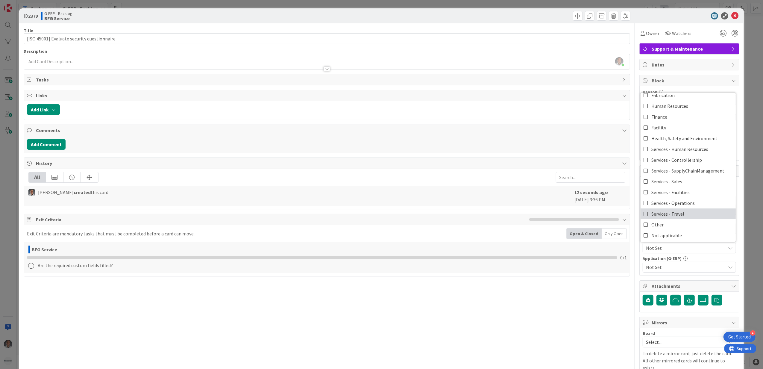
scroll to position [50, 0]
click at [691, 201] on link "Services - Operations" at bounding box center [688, 201] width 95 height 11
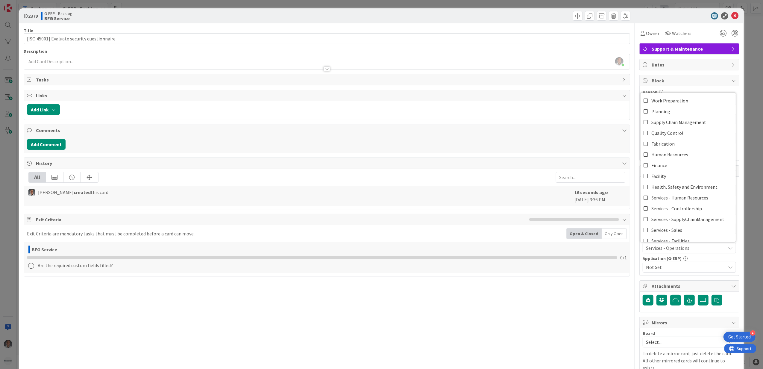
click at [604, 314] on div "Title 44 / 128 [ISO 45001] Evaluate security questionnaire Description Paulo Sc…" at bounding box center [327, 257] width 607 height 469
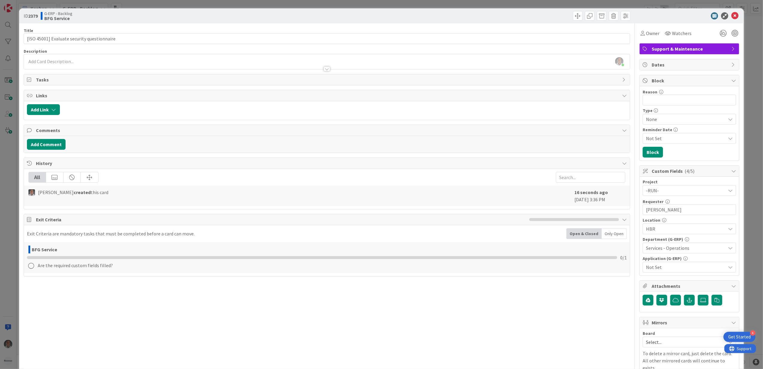
click at [657, 269] on span "Not Set" at bounding box center [686, 267] width 80 height 7
click at [689, 244] on link "Other" at bounding box center [688, 242] width 95 height 11
click at [615, 301] on div "Title 44 / 128 [ISO 45001] Evaluate security questionnaire Description Paulo Sc…" at bounding box center [327, 257] width 607 height 469
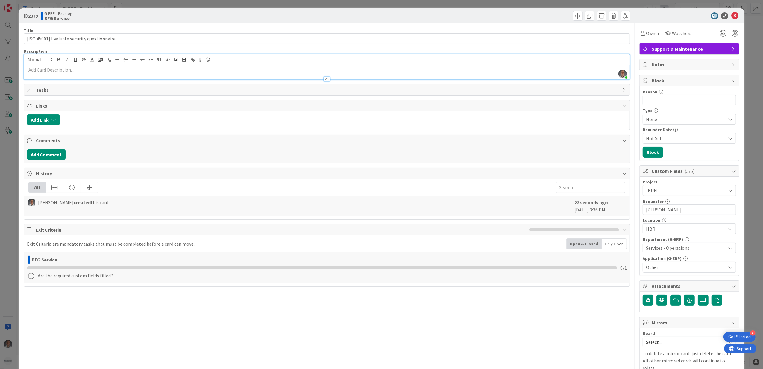
click at [203, 63] on div "Paulo Schwab just joined" at bounding box center [327, 66] width 606 height 25
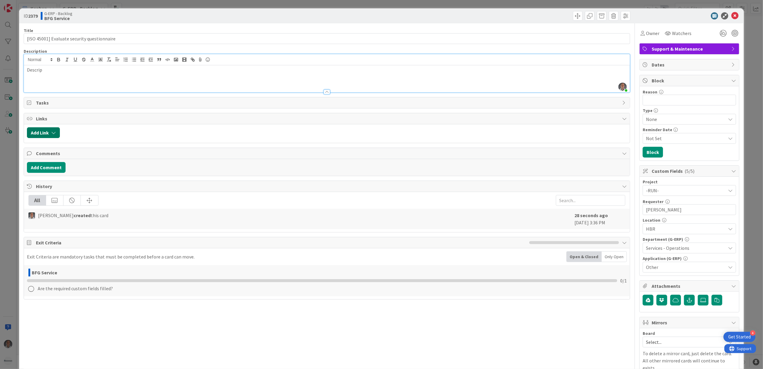
click at [57, 136] on button "Add Link" at bounding box center [43, 132] width 33 height 11
click at [64, 169] on span "Current Board" at bounding box center [66, 170] width 67 height 8
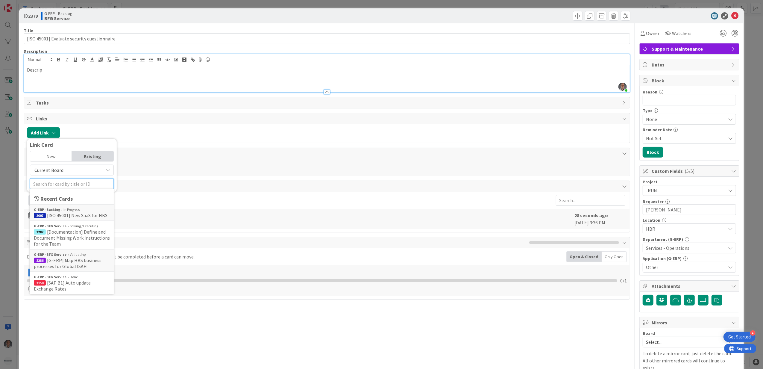
click at [67, 183] on input "text" at bounding box center [72, 184] width 84 height 11
type input "2007"
click at [61, 216] on span "[ISO 45001] New SaaS for HBS" at bounding box center [77, 215] width 60 height 6
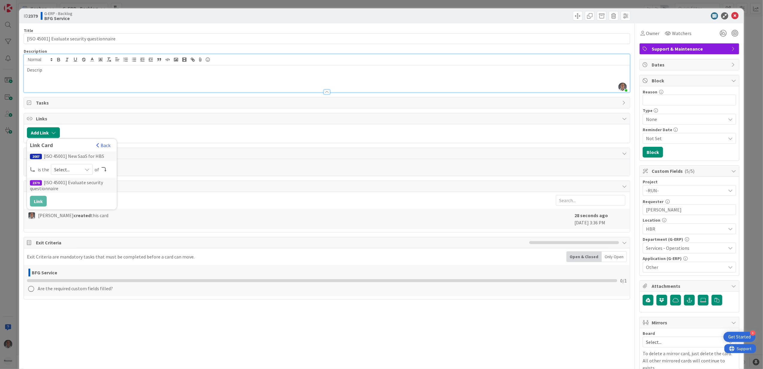
click at [76, 170] on span "Select..." at bounding box center [66, 169] width 25 height 8
click at [76, 184] on span "parent" at bounding box center [104, 183] width 68 height 9
click at [41, 200] on button "Link" at bounding box center [38, 201] width 17 height 11
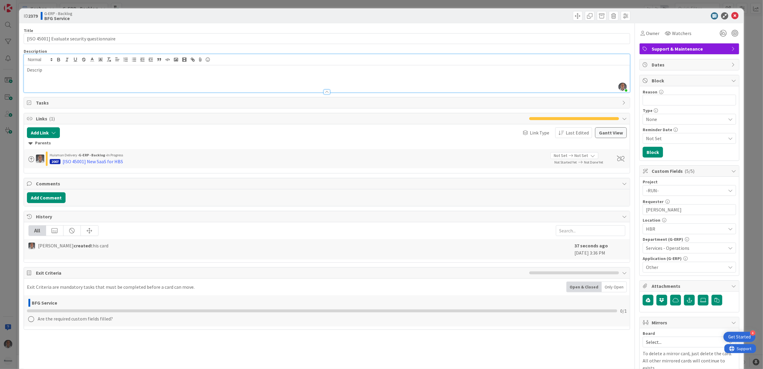
click at [84, 75] on div "Descrip" at bounding box center [327, 78] width 606 height 27
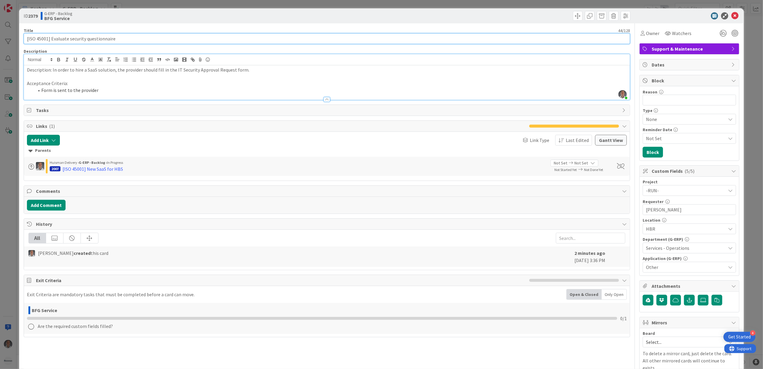
click at [59, 40] on input "[ISO 45001] Evaluate security questionnaire" at bounding box center [327, 38] width 607 height 11
click at [41, 72] on p "Description: In order to hire a SaaS solution, the provider should fill in the …" at bounding box center [327, 69] width 601 height 7
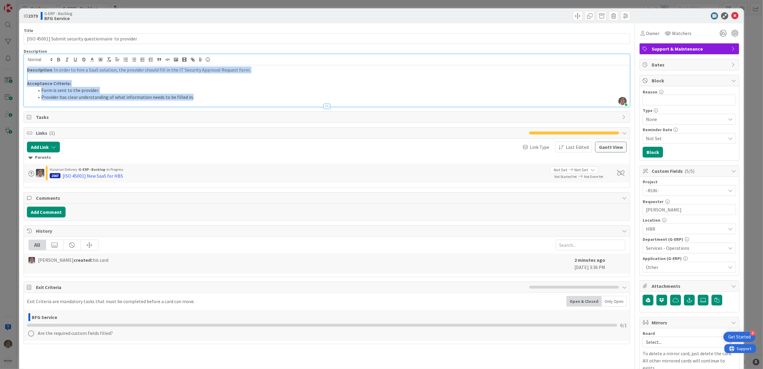
copy div "Description : In order to hire a SaaS solution, the provider should fill in the…"
click at [170, 37] on input "[ISO 45001] Submit security questionnaire to provider" at bounding box center [327, 38] width 607 height 11
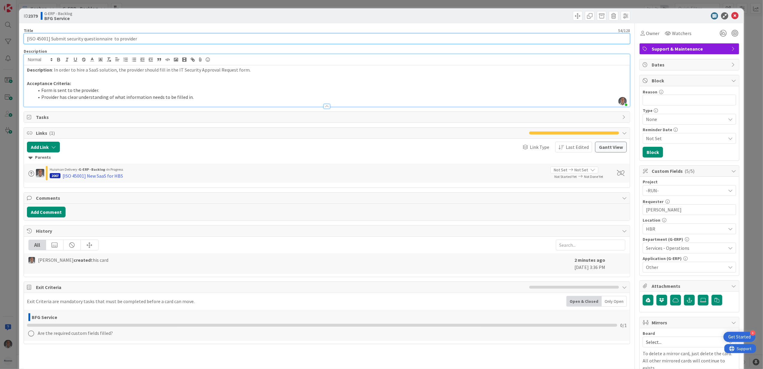
drag, startPoint x: 143, startPoint y: 39, endPoint x: 136, endPoint y: 40, distance: 6.9
click at [143, 39] on input "[ISO 45001] Submit security questionnaire to provider" at bounding box center [327, 38] width 607 height 11
click at [51, 39] on input "[ISO 45001] Submit security questionnaire to provider" at bounding box center [327, 38] width 607 height 11
paste input "end IT Security Approval Form to SaaS P"
type input "[ISO 45001] Send IT Security Approval Form to SaaS Provider"
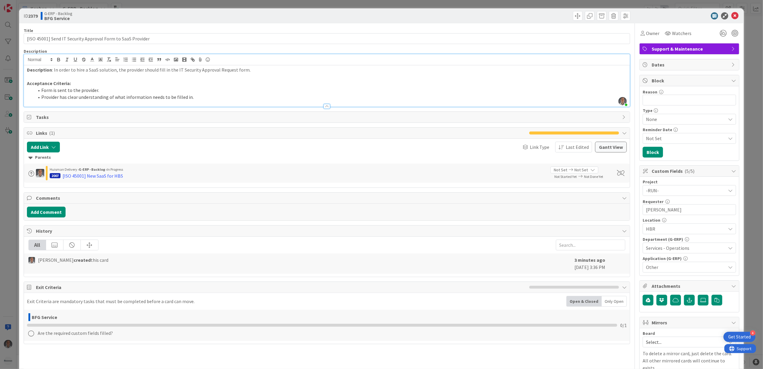
click at [197, 98] on li "Provider has clear understanding of what information needs to be filled in." at bounding box center [330, 97] width 593 height 7
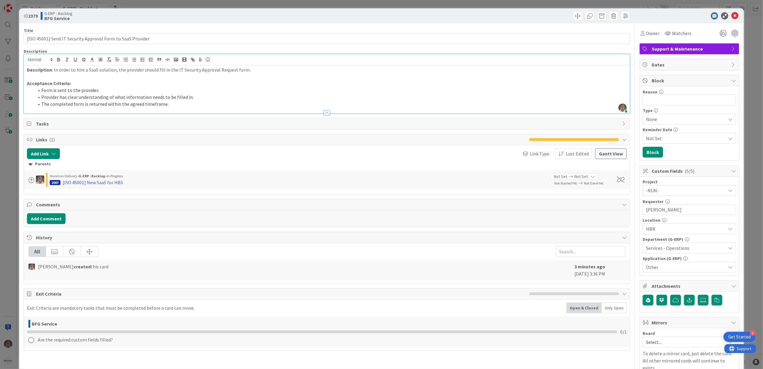
click at [150, 69] on p "Description : In order to hire a SaaS solution, the provider should fill in the…" at bounding box center [327, 69] width 601 height 7
click at [59, 98] on li "Provider has clear understanding of what information needs to be filled in." at bounding box center [330, 97] width 593 height 7
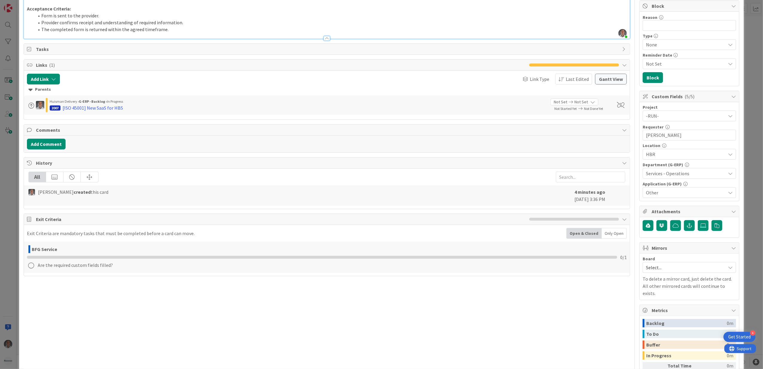
scroll to position [80, 0]
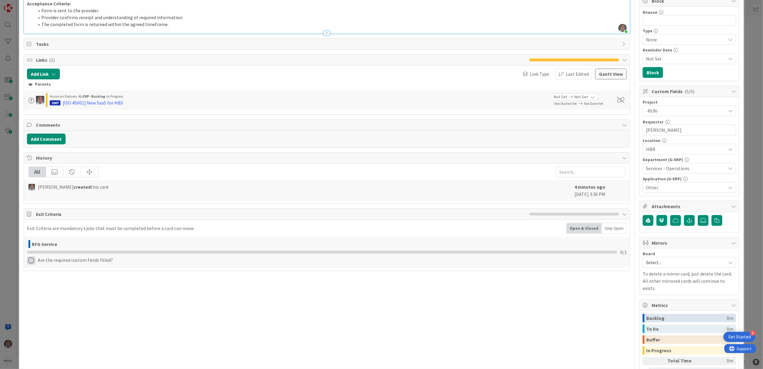
click at [30, 262] on icon at bounding box center [31, 260] width 8 height 8
click at [80, 276] on link "Complete" at bounding box center [64, 273] width 75 height 9
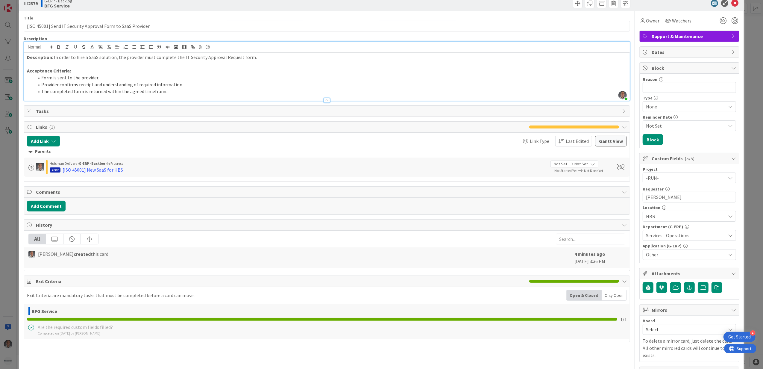
scroll to position [0, 0]
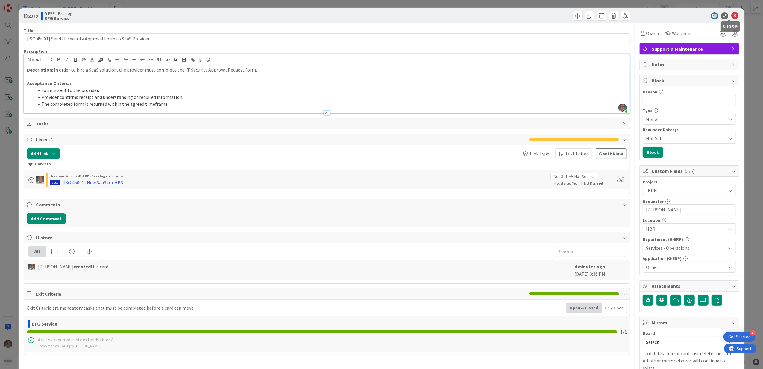
click at [732, 16] on icon at bounding box center [735, 15] width 7 height 7
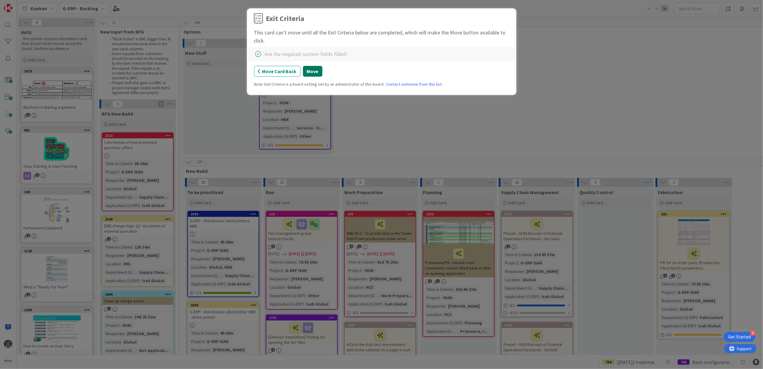
click at [311, 73] on button "Move" at bounding box center [312, 71] width 19 height 11
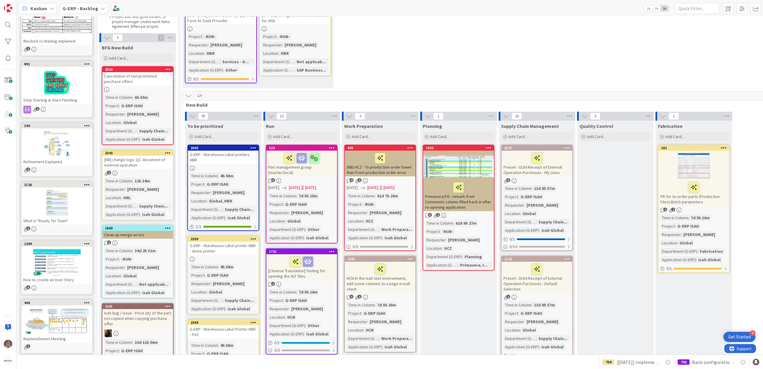
scroll to position [40, 0]
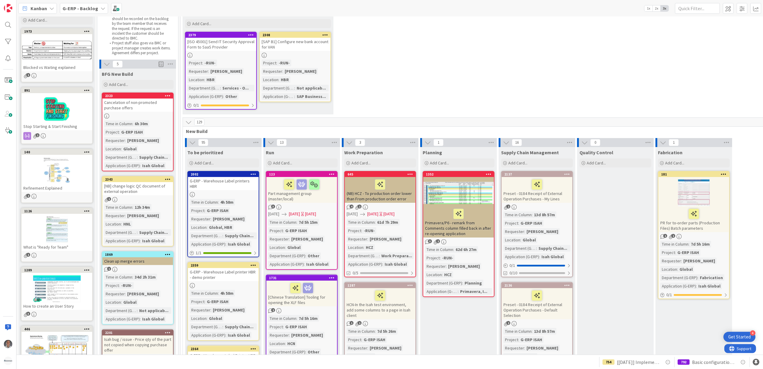
click at [149, 108] on div "Cancelation of non-promoted purchase offers" at bounding box center [137, 105] width 71 height 13
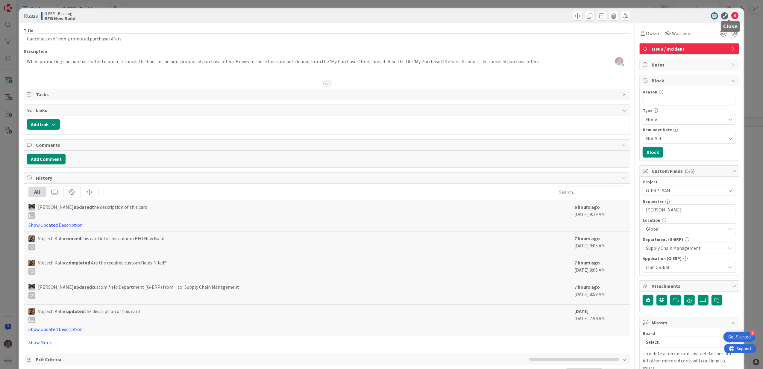
click at [732, 14] on icon at bounding box center [735, 15] width 7 height 7
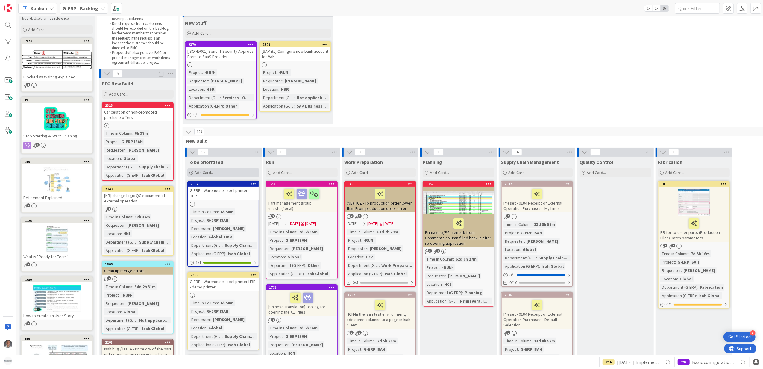
scroll to position [80, 0]
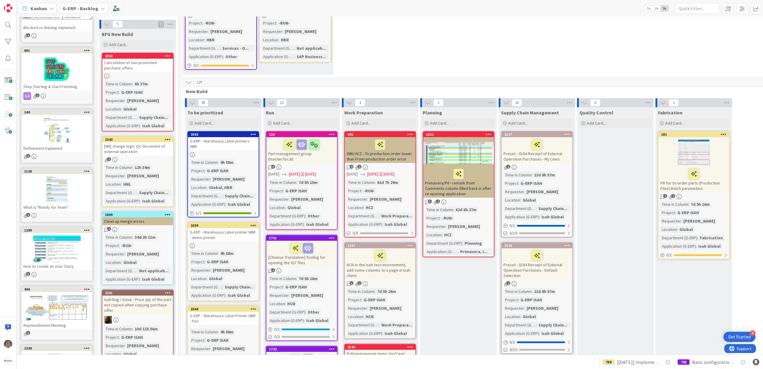
click at [140, 148] on div "[NB] change logic QC document of external operation" at bounding box center [137, 148] width 71 height 13
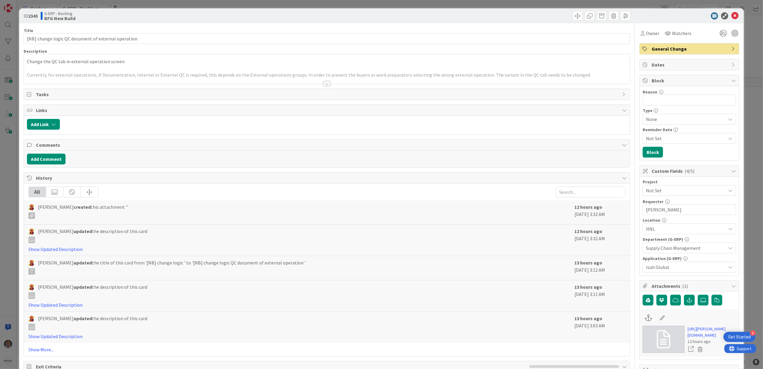
click at [325, 84] on div at bounding box center [327, 83] width 7 height 5
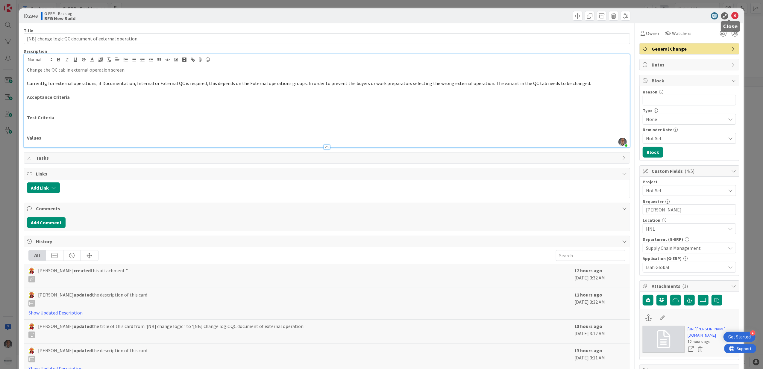
click at [732, 14] on icon at bounding box center [735, 15] width 7 height 7
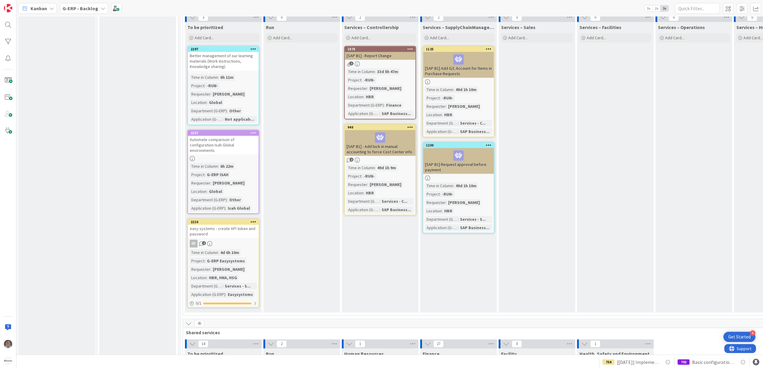
scroll to position [1278, 0]
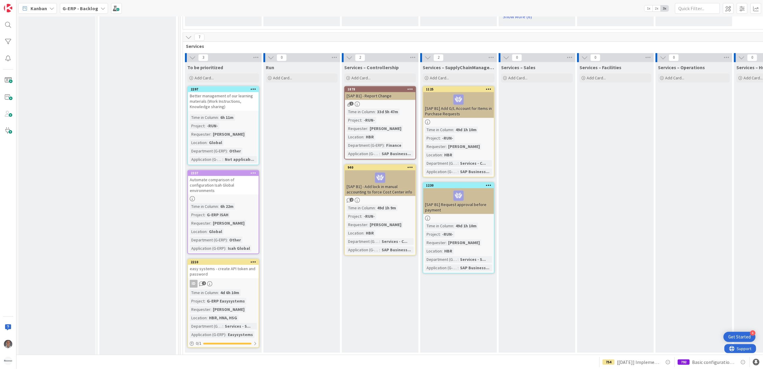
click at [244, 265] on div "easy systems - create API token and password" at bounding box center [223, 271] width 71 height 13
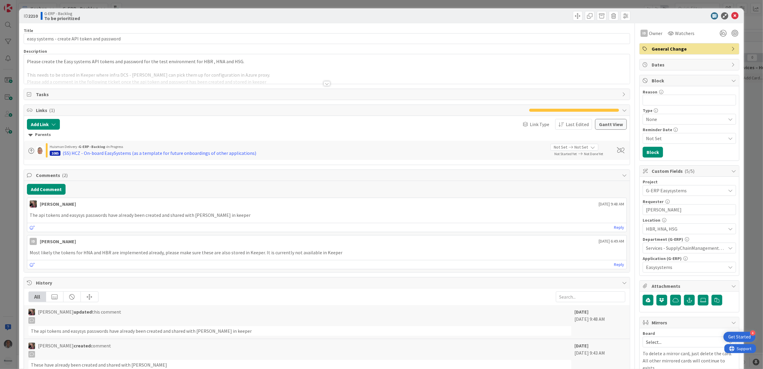
click at [326, 84] on div at bounding box center [327, 83] width 7 height 5
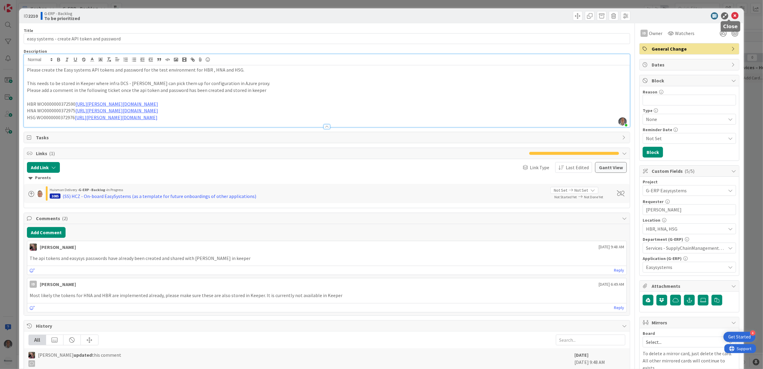
click at [732, 17] on icon at bounding box center [735, 15] width 7 height 7
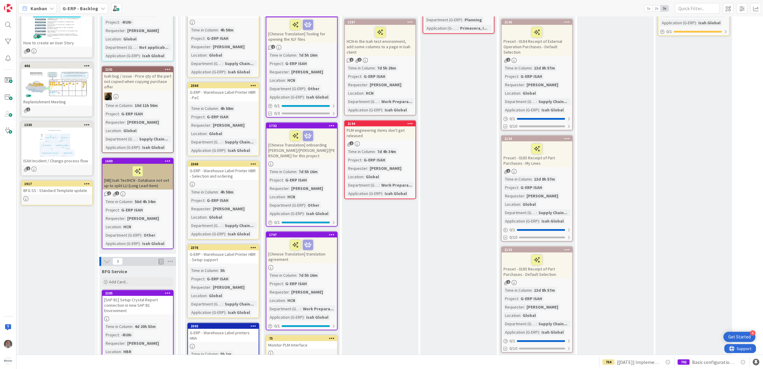
scroll to position [199, 0]
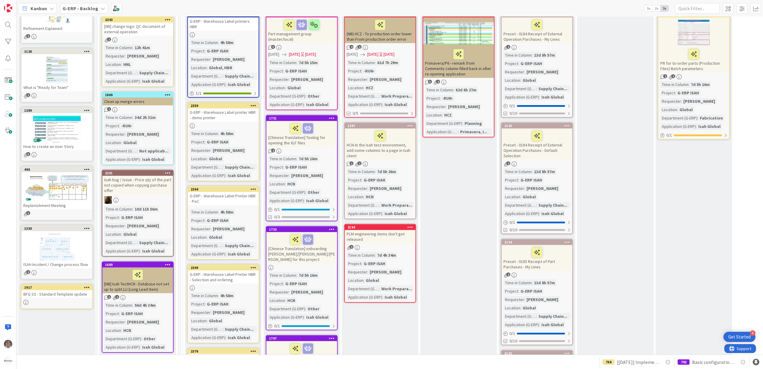
click at [82, 7] on b "G-ERP - Backlog" at bounding box center [81, 8] width 36 height 6
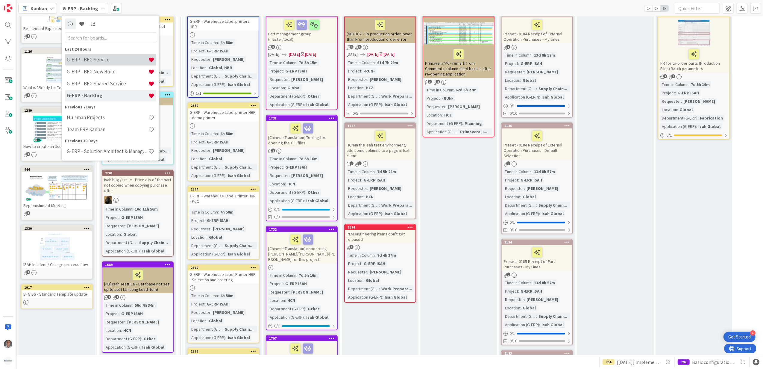
click at [96, 58] on h4 "G-ERP - BFG Service" at bounding box center [107, 60] width 81 height 6
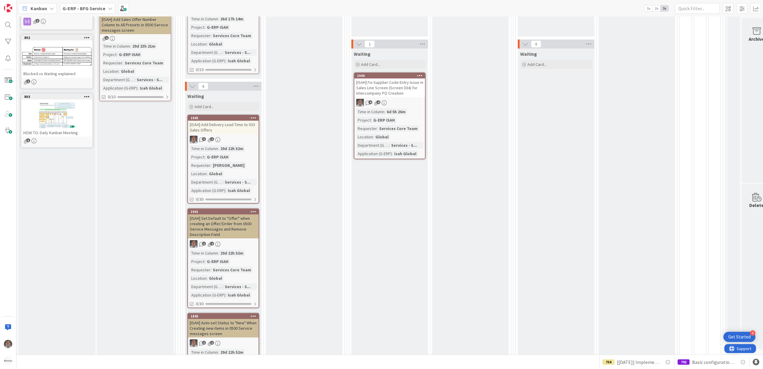
scroll to position [7, 0]
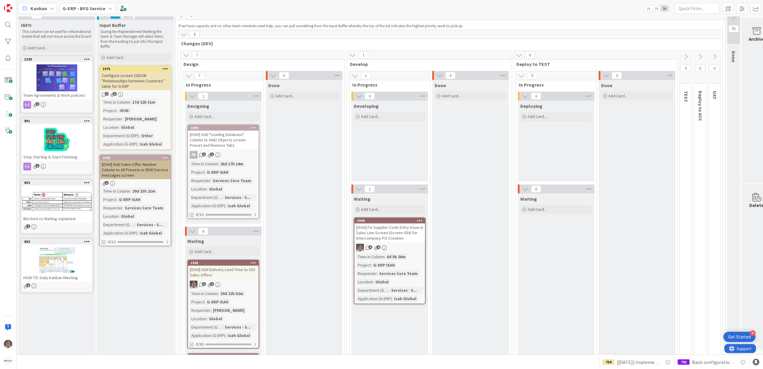
click at [86, 11] on span "G-ERP - BFG Service" at bounding box center [84, 8] width 43 height 7
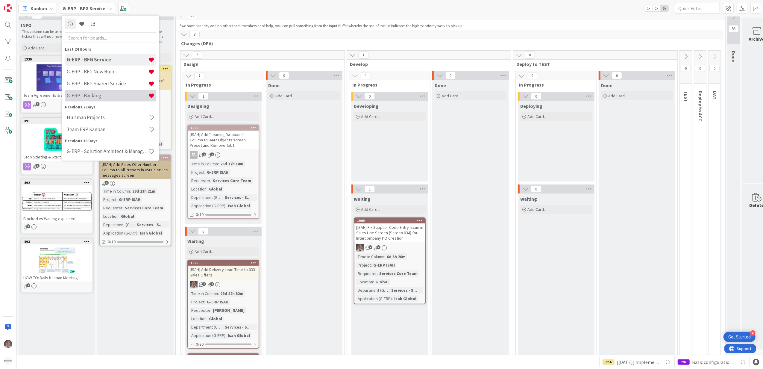
click at [107, 93] on h4 "G-ERP - Backlog" at bounding box center [107, 96] width 81 height 6
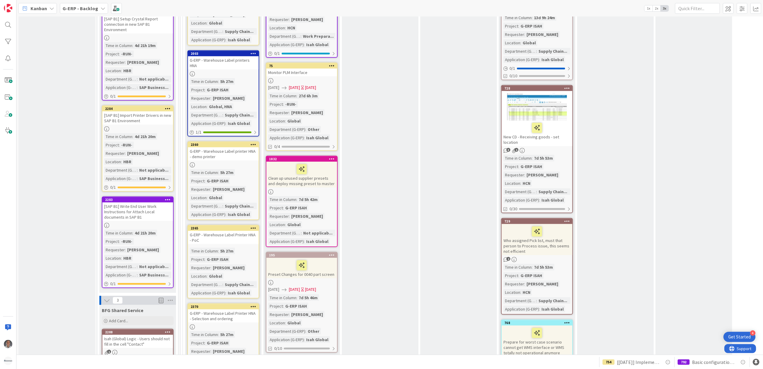
scroll to position [599, 0]
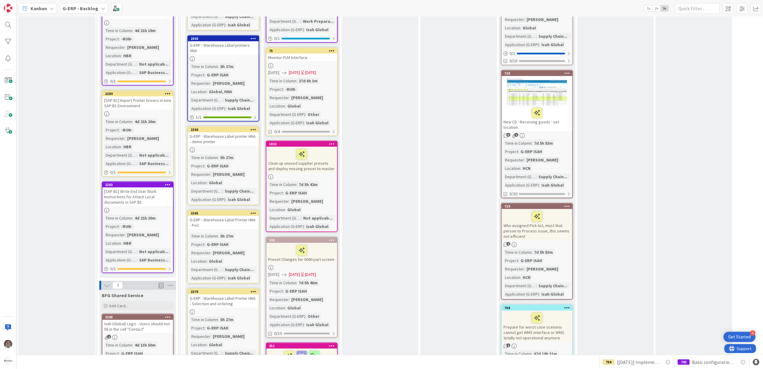
click at [167, 182] on icon at bounding box center [168, 184] width 6 height 4
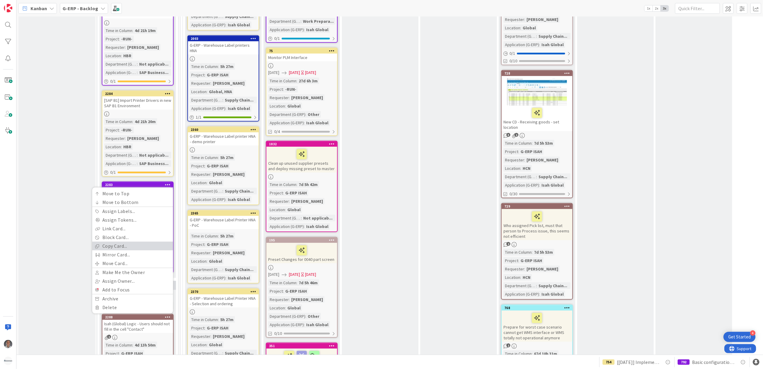
click at [135, 242] on link "Copy Card..." at bounding box center [132, 246] width 81 height 9
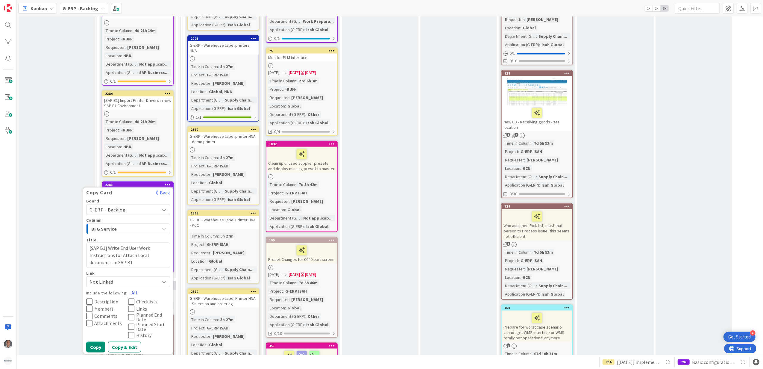
click at [135, 289] on button "All" at bounding box center [134, 292] width 13 height 11
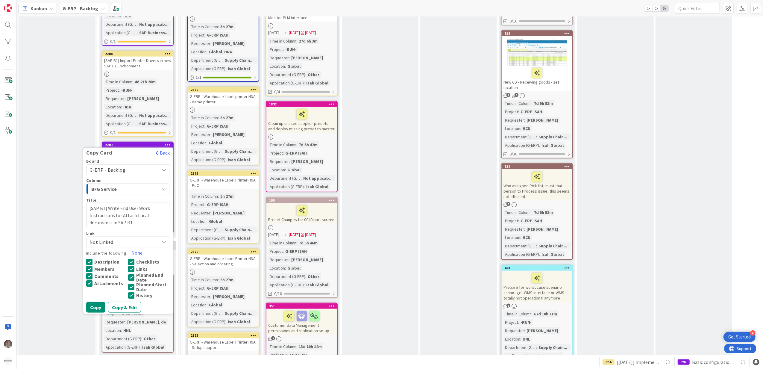
click at [117, 238] on span "Not Linked" at bounding box center [123, 242] width 67 height 8
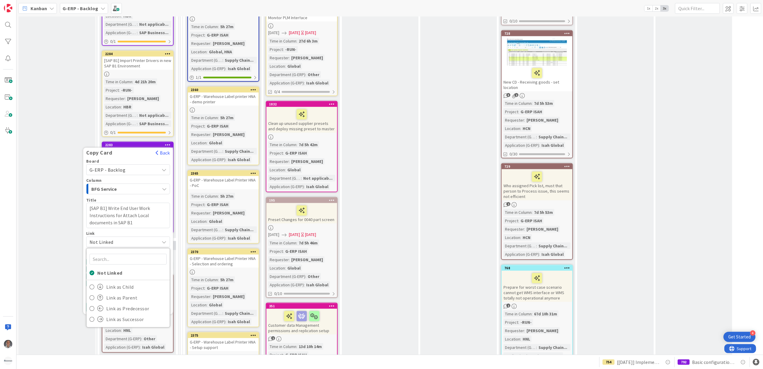
click at [117, 240] on span "Not Linked" at bounding box center [123, 242] width 67 height 8
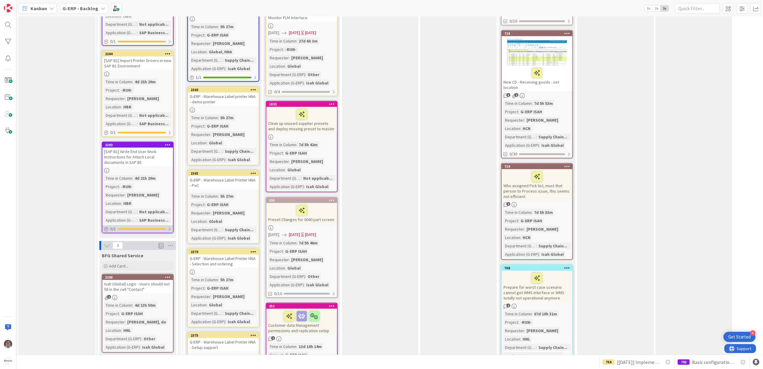
click at [129, 228] on div at bounding box center [142, 229] width 48 height 2
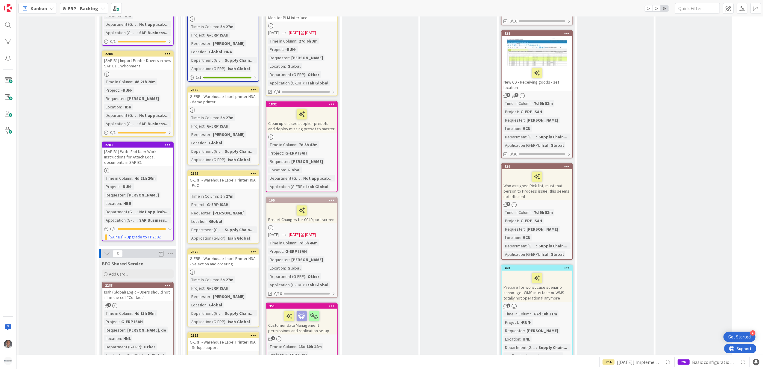
click at [167, 143] on icon at bounding box center [168, 145] width 6 height 4
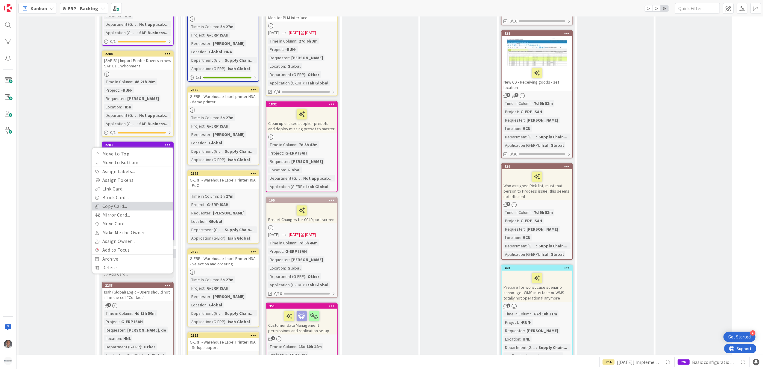
click at [126, 204] on link "Copy Card..." at bounding box center [132, 206] width 81 height 9
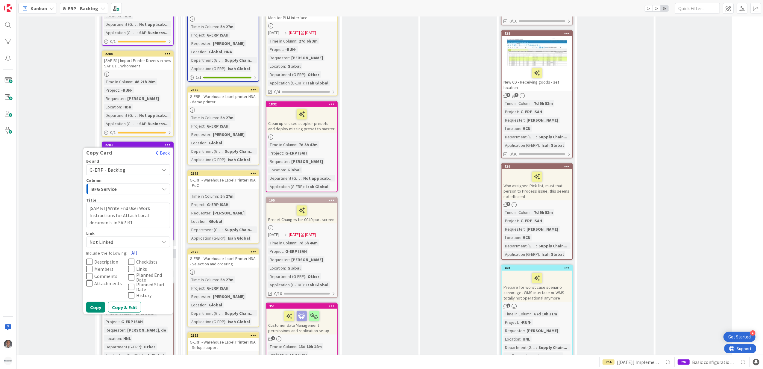
click at [138, 250] on button "All" at bounding box center [134, 252] width 13 height 11
click at [123, 213] on textarea "[SAP B1] Write End User Work Instructions for Attach Local documents in SAP B1" at bounding box center [128, 215] width 84 height 25
type textarea "x"
type textarea "[SAP B1] Write End User Work Instructions for pLocal documents in SAP B1"
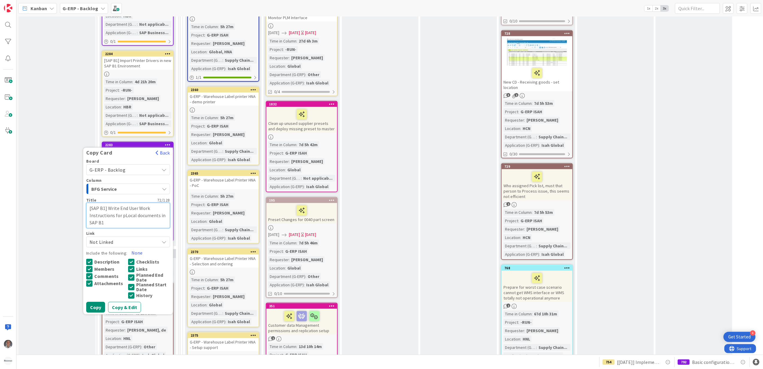
type textarea "x"
type textarea "[SAP B1] Write End User Work Instructions for Local documents in SAP B1"
type textarea "x"
type textarea "[SAP B1] Write End User Work Instructions for PLocal documents in SAP B1"
type textarea "x"
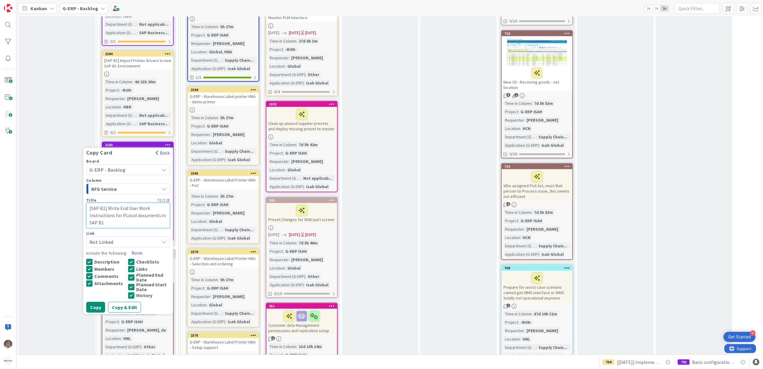
type textarea "[SAP B1] Write End User Work Instructions for PrLocal documents in SAP B1"
type textarea "x"
type textarea "[SAP B1] Write End User Work Instructions for PrinLocal documents in SAP B1"
type textarea "x"
type textarea "[SAP B1] Write End User Work Instructions for Printocal documents in SAP B1"
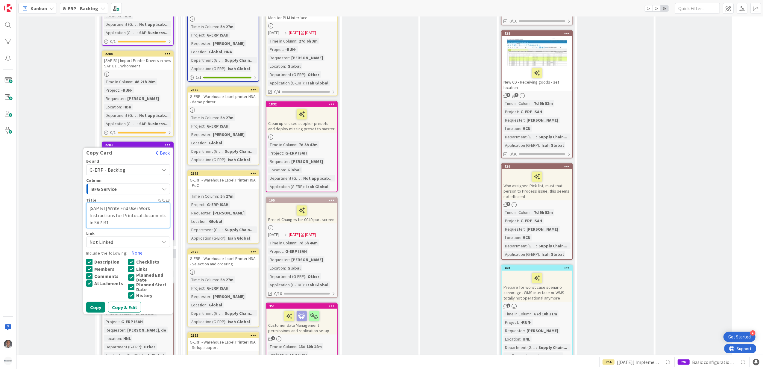
type textarea "x"
type textarea "[SAP B1] Write End User Work Instructions for Printcal documents in SAP B1"
type textarea "x"
type textarea "[SAP B1] Write End User Work Instructions for Printal documents in SAP B1"
type textarea "x"
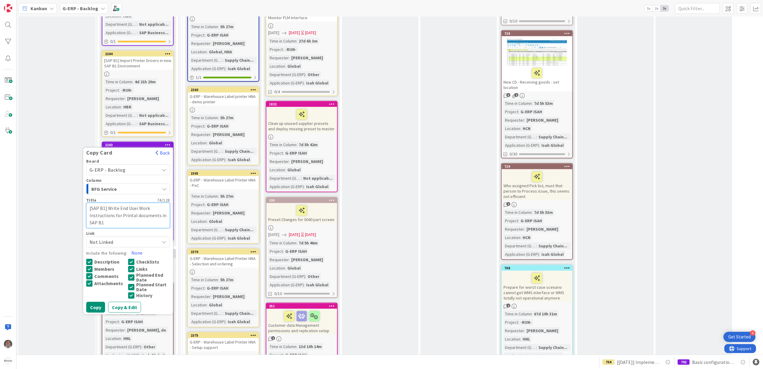
type textarea "[SAP B1] Write End User Work Instructions for Printl documents in SAP B1"
type textarea "x"
type textarea "[SAP B1] Write End User Work Instructions for Print documents in SAP B1"
click at [95, 305] on button "Copy" at bounding box center [95, 307] width 19 height 11
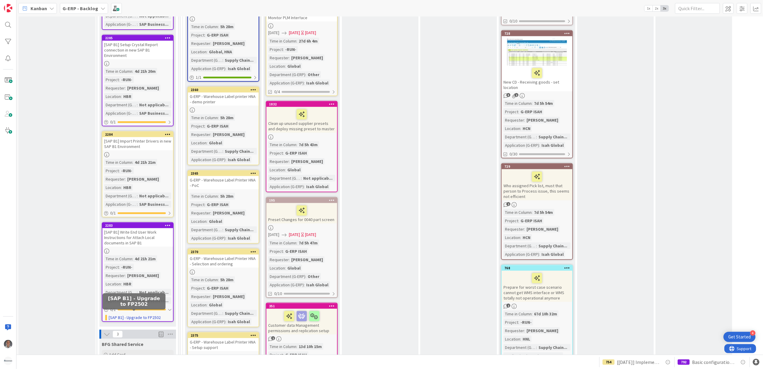
click at [128, 314] on link "[SAP B1] - Upgrade to FP2502" at bounding box center [135, 317] width 52 height 6
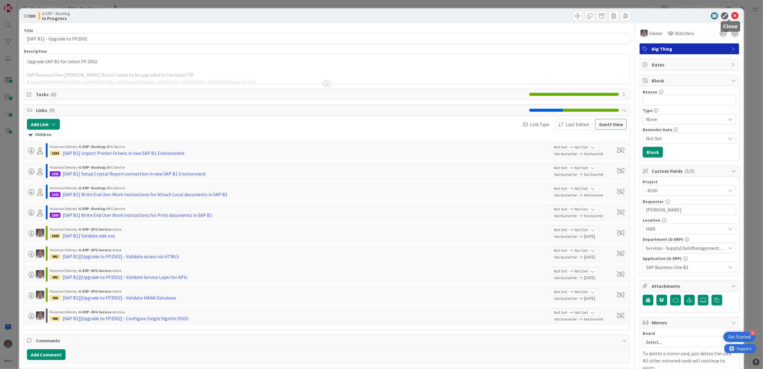
click at [732, 17] on icon at bounding box center [735, 15] width 7 height 7
type textarea "x"
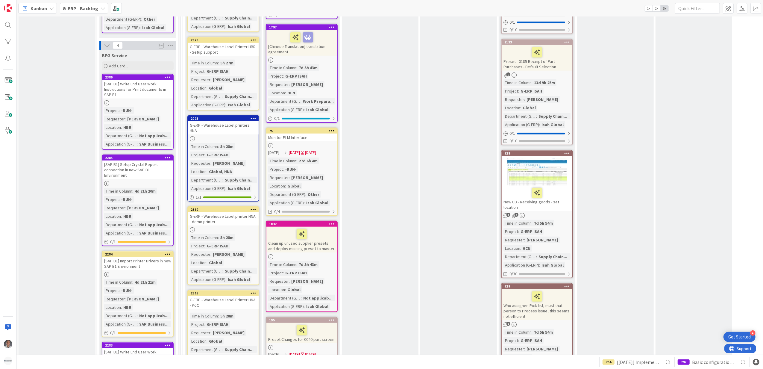
click at [168, 75] on icon at bounding box center [168, 77] width 6 height 4
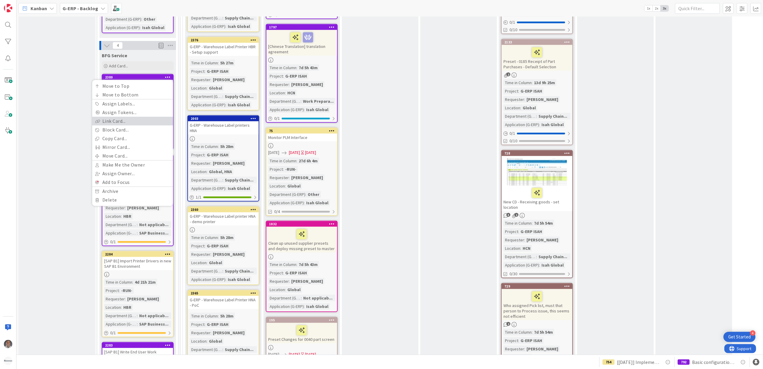
click at [126, 121] on link "Link Card..." at bounding box center [132, 121] width 81 height 9
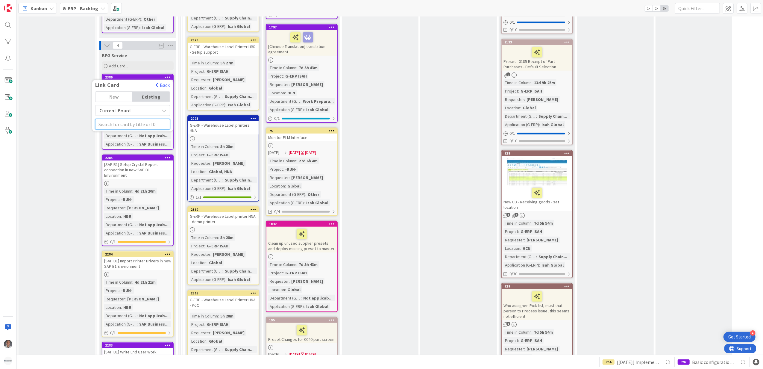
click at [123, 122] on input "text" at bounding box center [132, 124] width 75 height 11
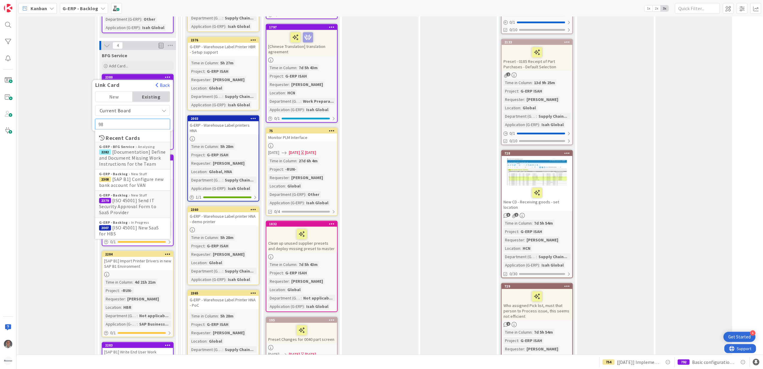
type input "988"
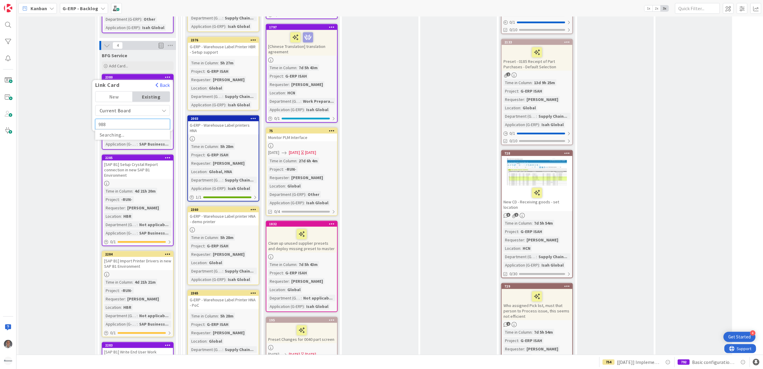
type textarea "x"
type input "988"
click at [131, 143] on div "G-ERP - Backlog In Progress" at bounding box center [132, 145] width 67 height 4
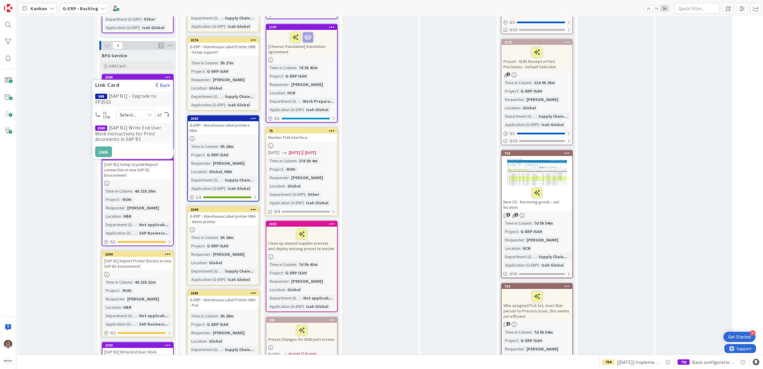
click at [128, 111] on span "Select..." at bounding box center [131, 115] width 22 height 8
click at [130, 127] on span at bounding box center [130, 129] width 5 height 5
click at [102, 153] on button "Link" at bounding box center [103, 151] width 17 height 11
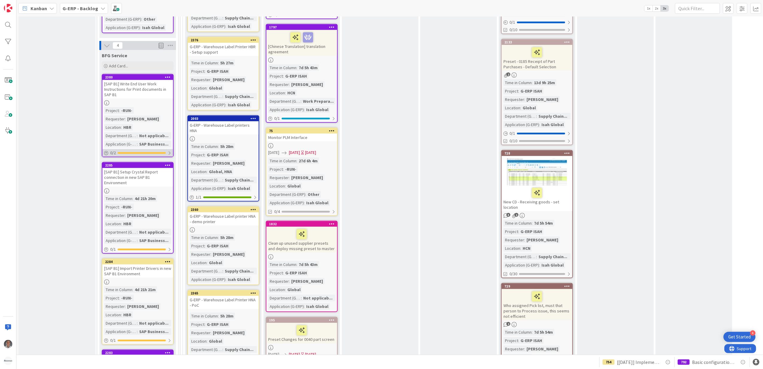
click at [170, 151] on div at bounding box center [170, 153] width 4 height 5
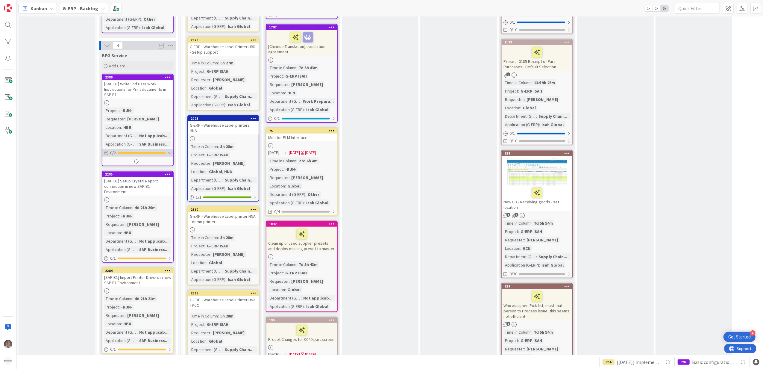
type textarea "x"
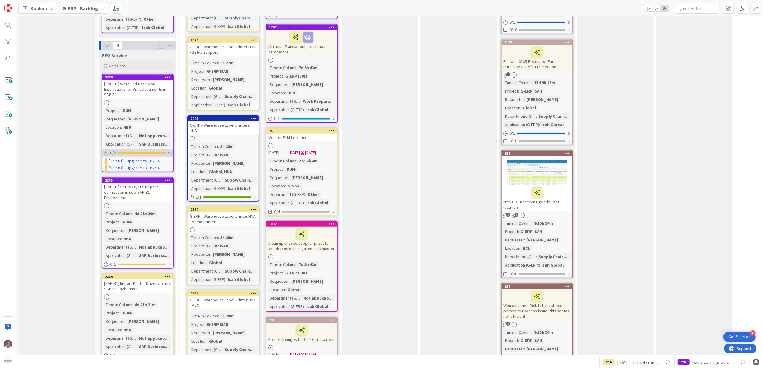
click at [170, 151] on div at bounding box center [170, 153] width 4 height 5
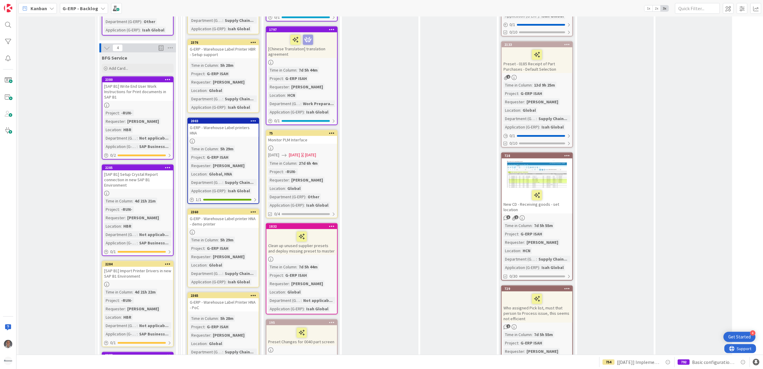
scroll to position [519, 0]
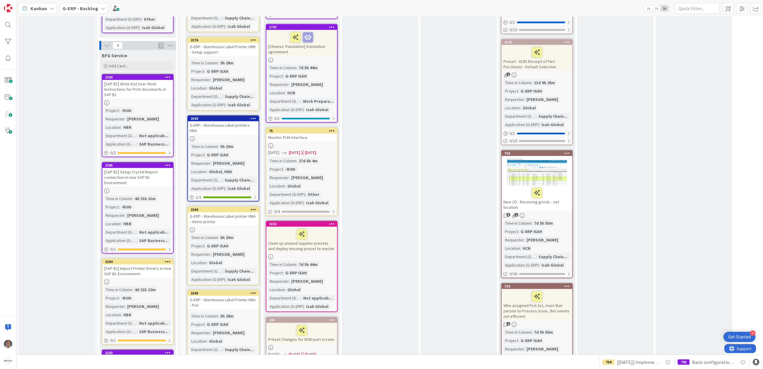
click at [157, 81] on div "[SAP B1] Write End User Work Instructions for Print documents in SAP B1" at bounding box center [137, 89] width 71 height 19
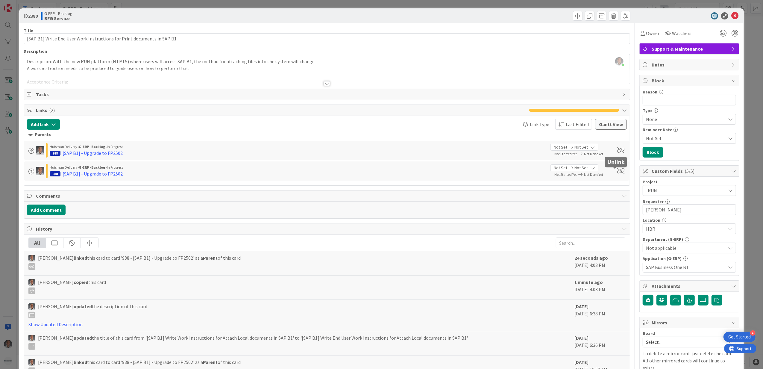
click at [618, 170] on span at bounding box center [621, 171] width 7 height 6
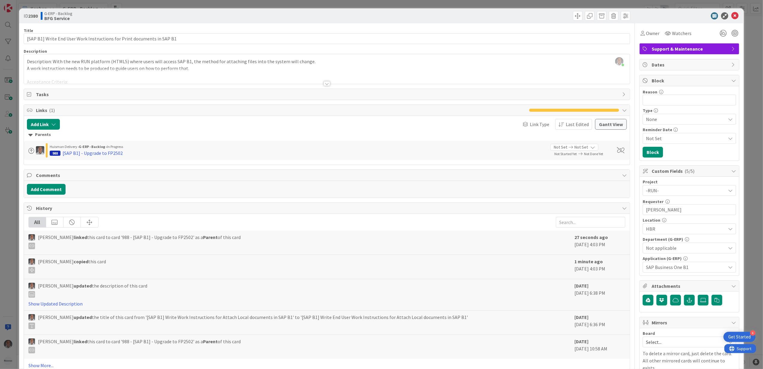
click at [264, 78] on div at bounding box center [327, 76] width 606 height 15
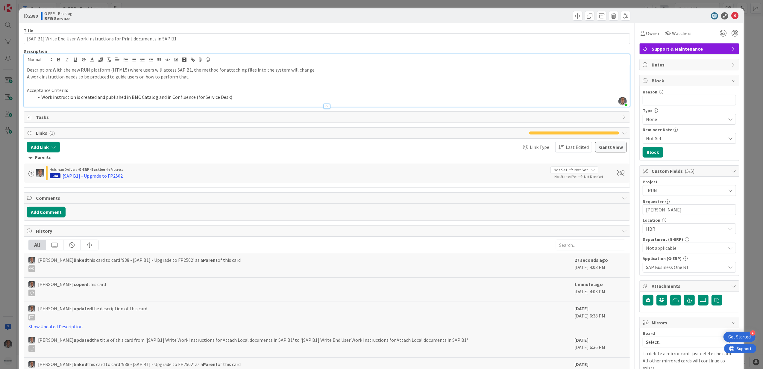
click at [226, 72] on p "Description: With the new RUN platform (HTML5) where users will access SAP B1, …" at bounding box center [327, 69] width 601 height 7
drag, startPoint x: 235, startPoint y: 98, endPoint x: 34, endPoint y: 96, distance: 200.7
click at [34, 96] on li "Work instruction is created and published in BMC Catalog and in Confluence (for…" at bounding box center [330, 97] width 593 height 7
click at [107, 60] on icon "button" at bounding box center [108, 59] width 5 height 5
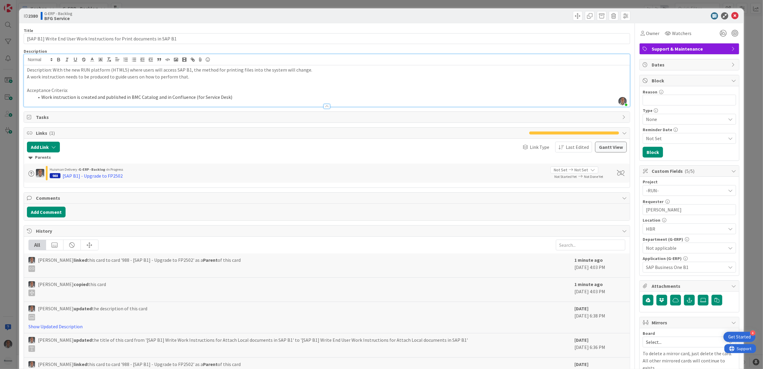
click at [295, 85] on p at bounding box center [327, 83] width 601 height 7
click at [732, 15] on icon at bounding box center [735, 15] width 7 height 7
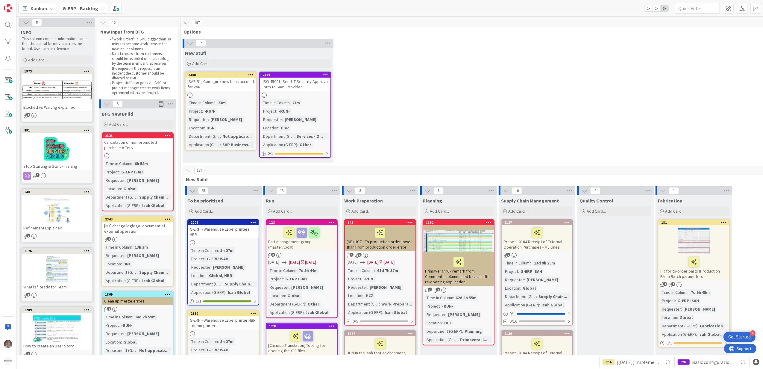
click at [409, 108] on div "2 New Stuff Add Card... 2379 [ISO 45001] Send IT Security Approval Form to SaaS…" at bounding box center [498, 102] width 633 height 127
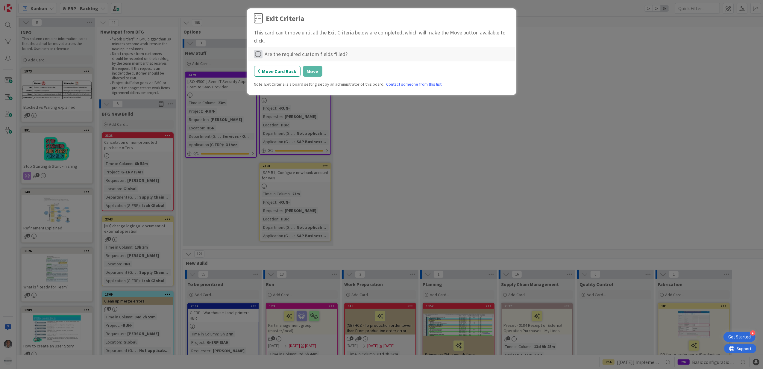
click at [260, 52] on icon at bounding box center [258, 54] width 8 height 8
click at [296, 67] on link "Complete" at bounding box center [291, 67] width 75 height 9
click at [312, 72] on button "Move" at bounding box center [312, 71] width 19 height 11
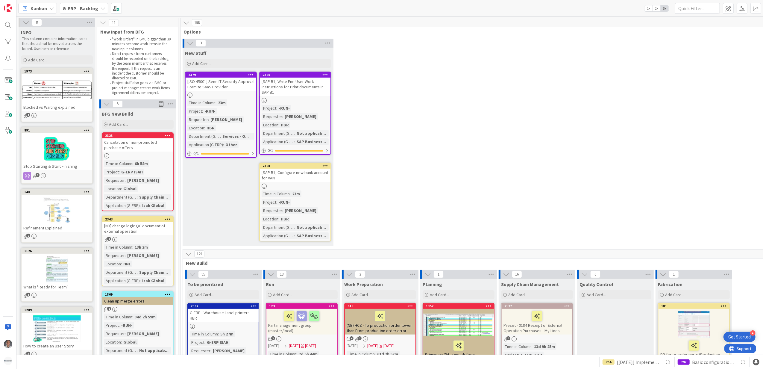
click at [306, 89] on div "[SAP B1] Write End User Work Instructions for Print documents in SAP B1" at bounding box center [295, 87] width 71 height 19
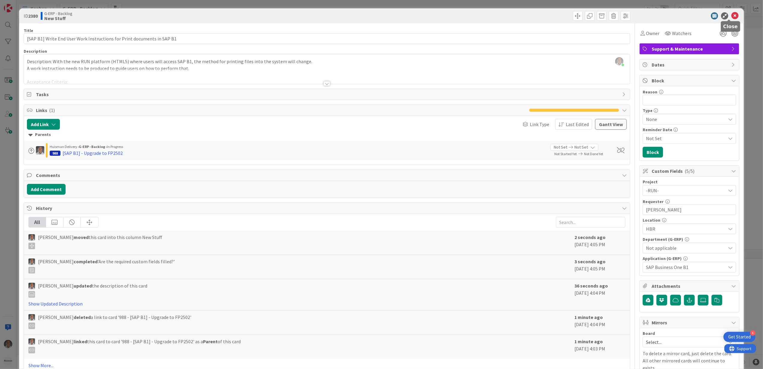
click at [732, 17] on icon at bounding box center [735, 15] width 7 height 7
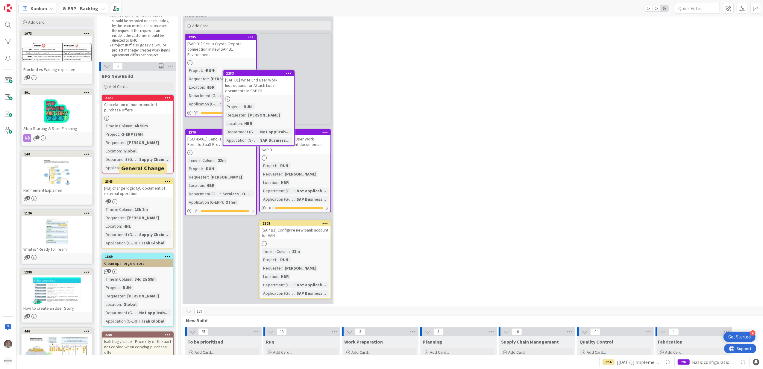
scroll to position [37, 0]
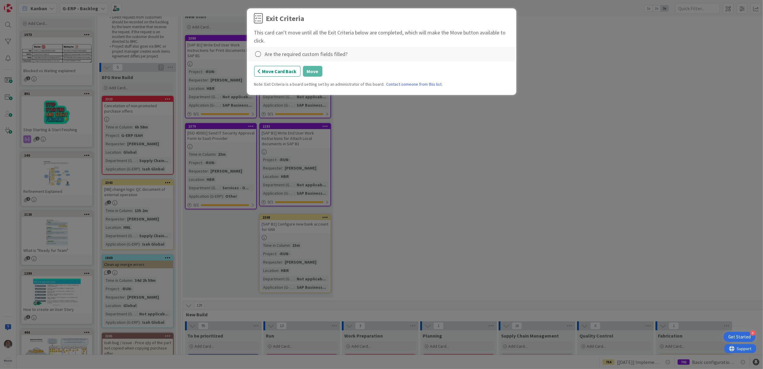
click at [288, 56] on div "Are the required custom fields filled?" at bounding box center [306, 54] width 83 height 8
click at [261, 54] on icon at bounding box center [258, 54] width 8 height 8
click at [292, 69] on link "Complete" at bounding box center [291, 67] width 75 height 9
click at [313, 72] on button "Move" at bounding box center [312, 71] width 19 height 11
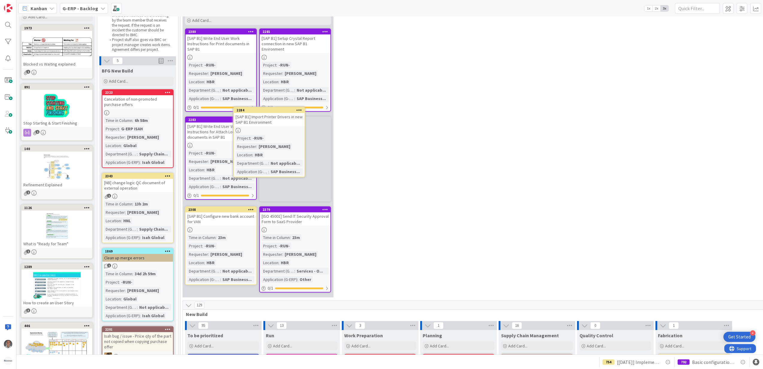
scroll to position [42, 0]
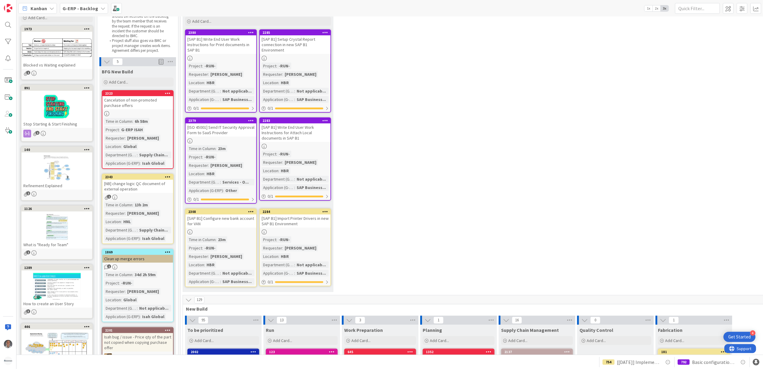
click at [302, 228] on div "2284 [SAP B1] Import Printer Drivers in new SAP B1 Environment Project : -RUN- …" at bounding box center [295, 247] width 72 height 78
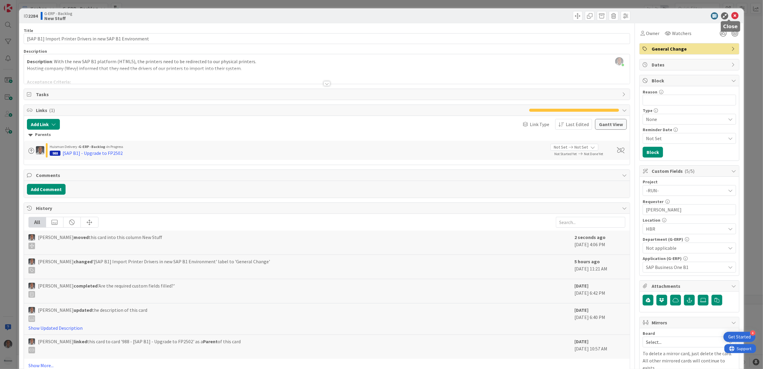
click at [732, 14] on icon at bounding box center [735, 15] width 7 height 7
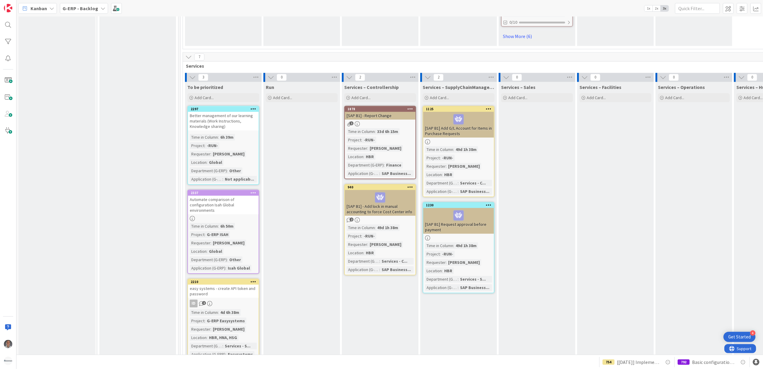
scroll to position [1438, 0]
